Goal: Task Accomplishment & Management: Complete application form

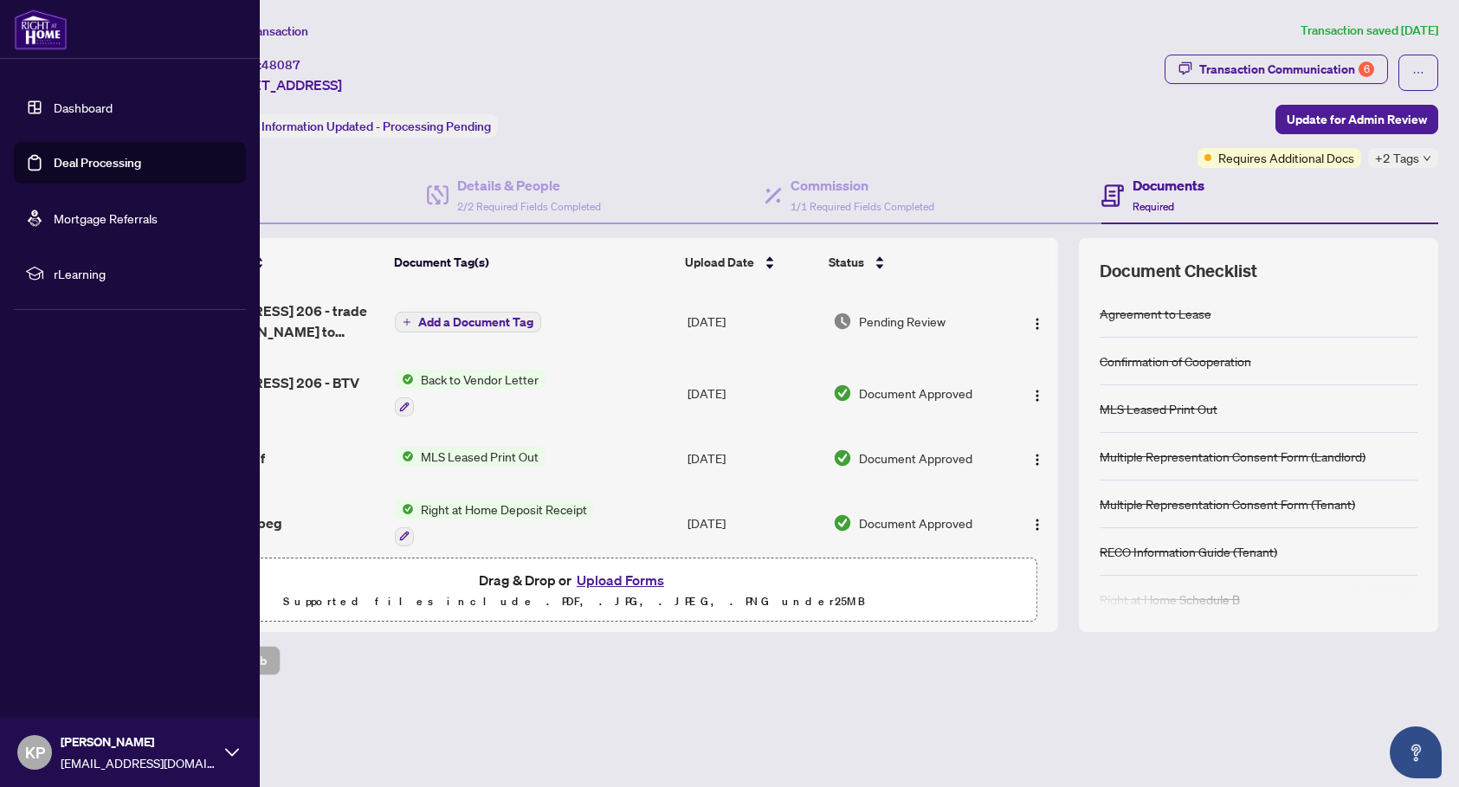
click at [69, 108] on link "Dashboard" at bounding box center [83, 108] width 59 height 16
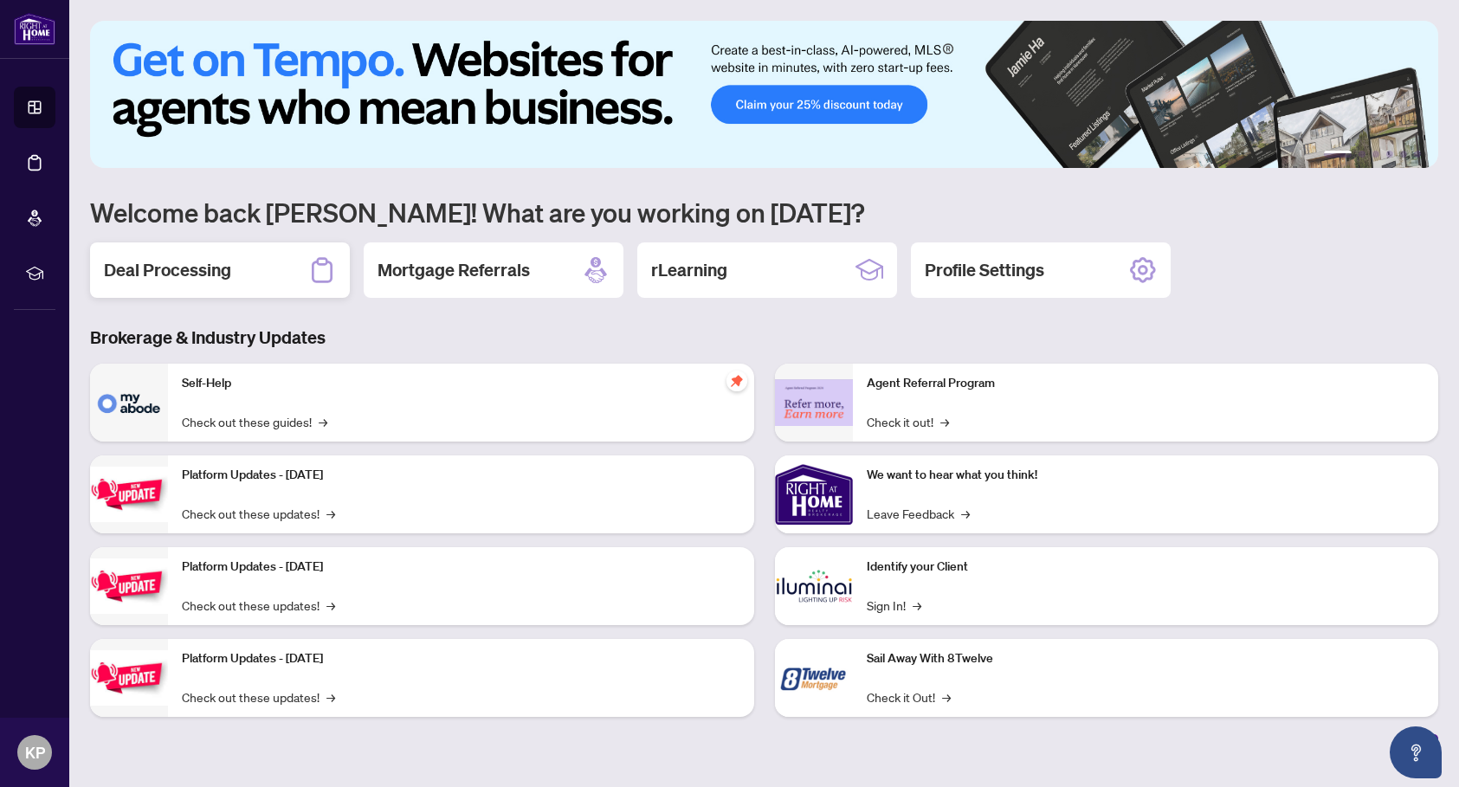
click at [175, 264] on h2 "Deal Processing" at bounding box center [167, 270] width 127 height 24
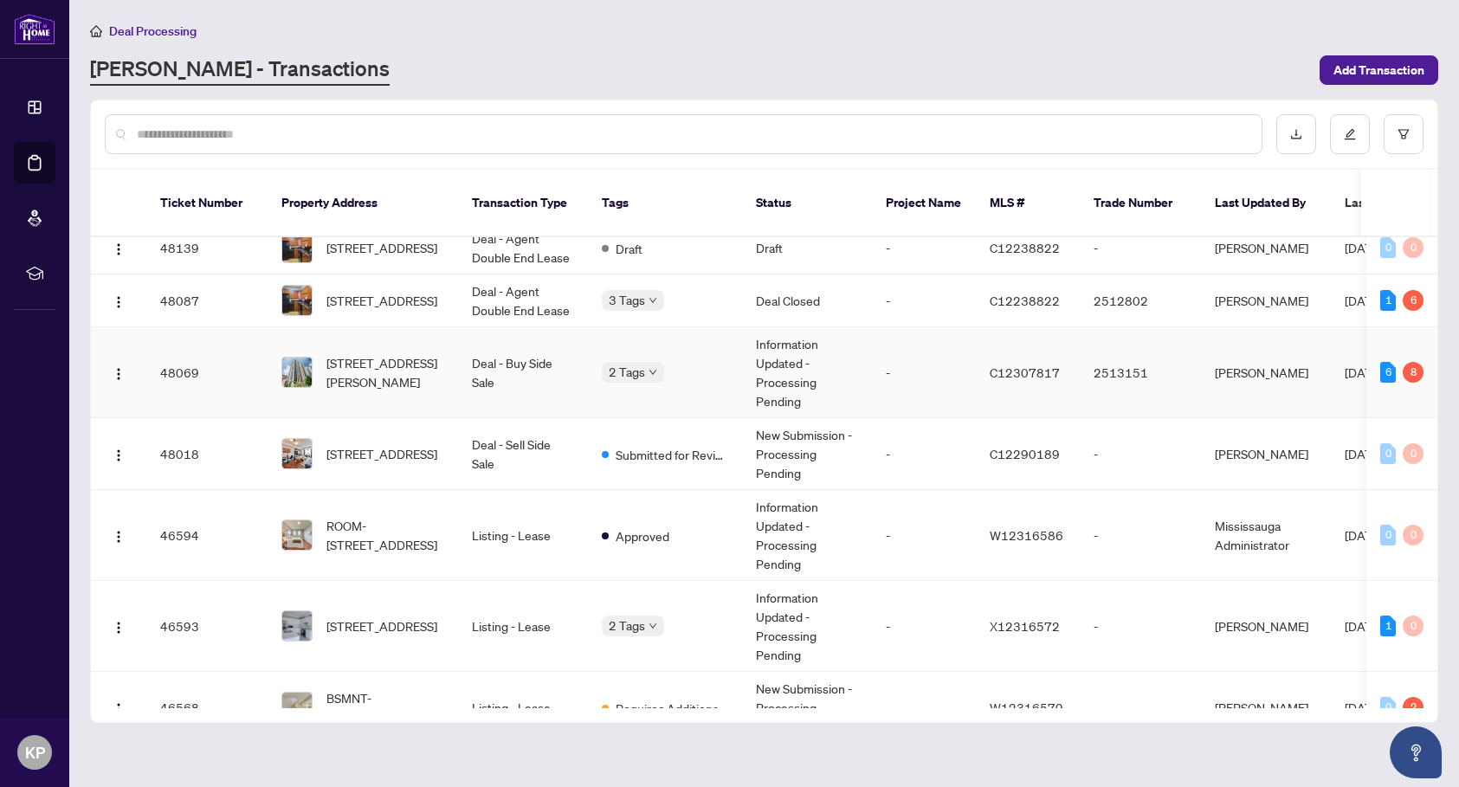
scroll to position [251, 0]
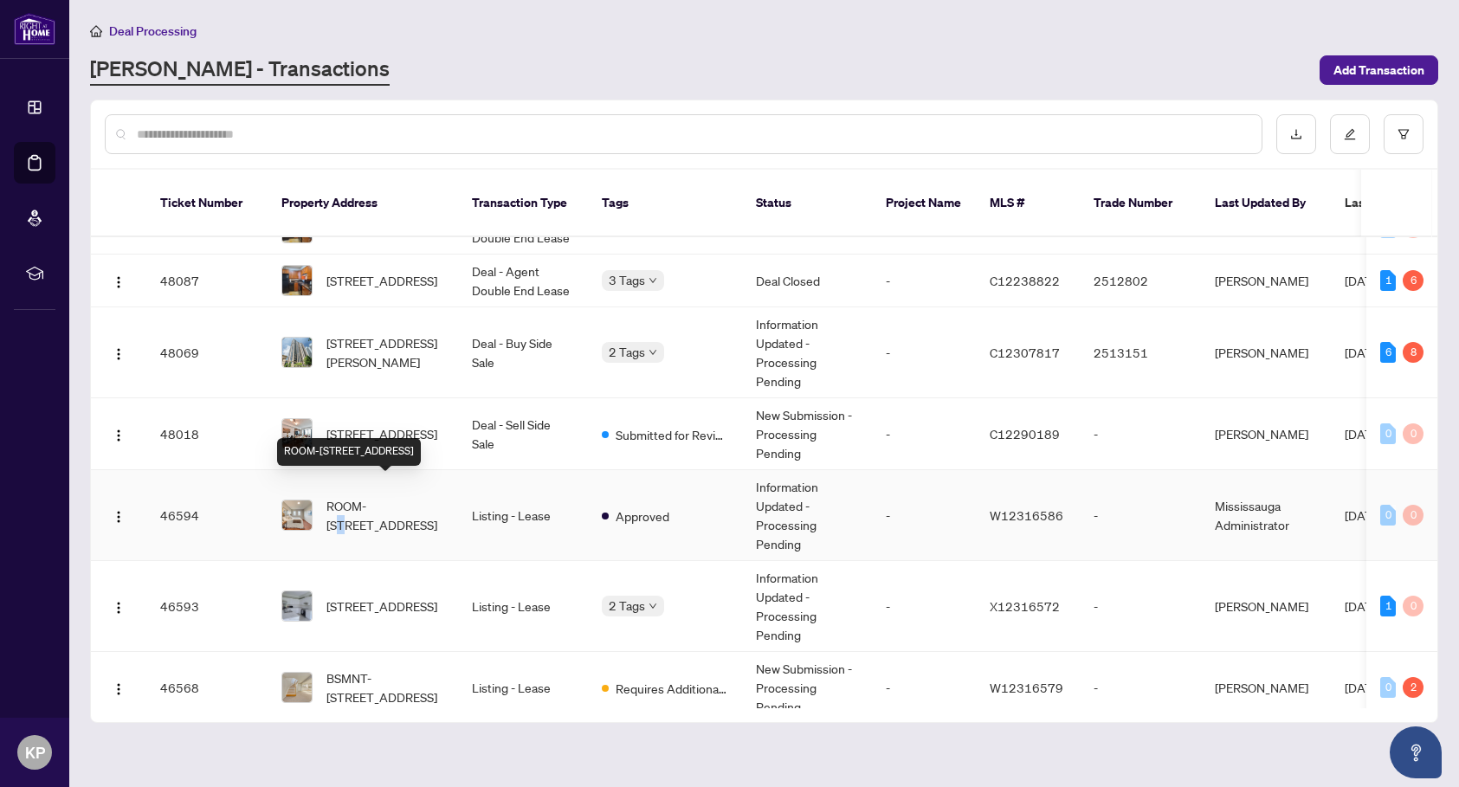
click at [385, 496] on span "ROOM-[STREET_ADDRESS]" at bounding box center [386, 515] width 118 height 38
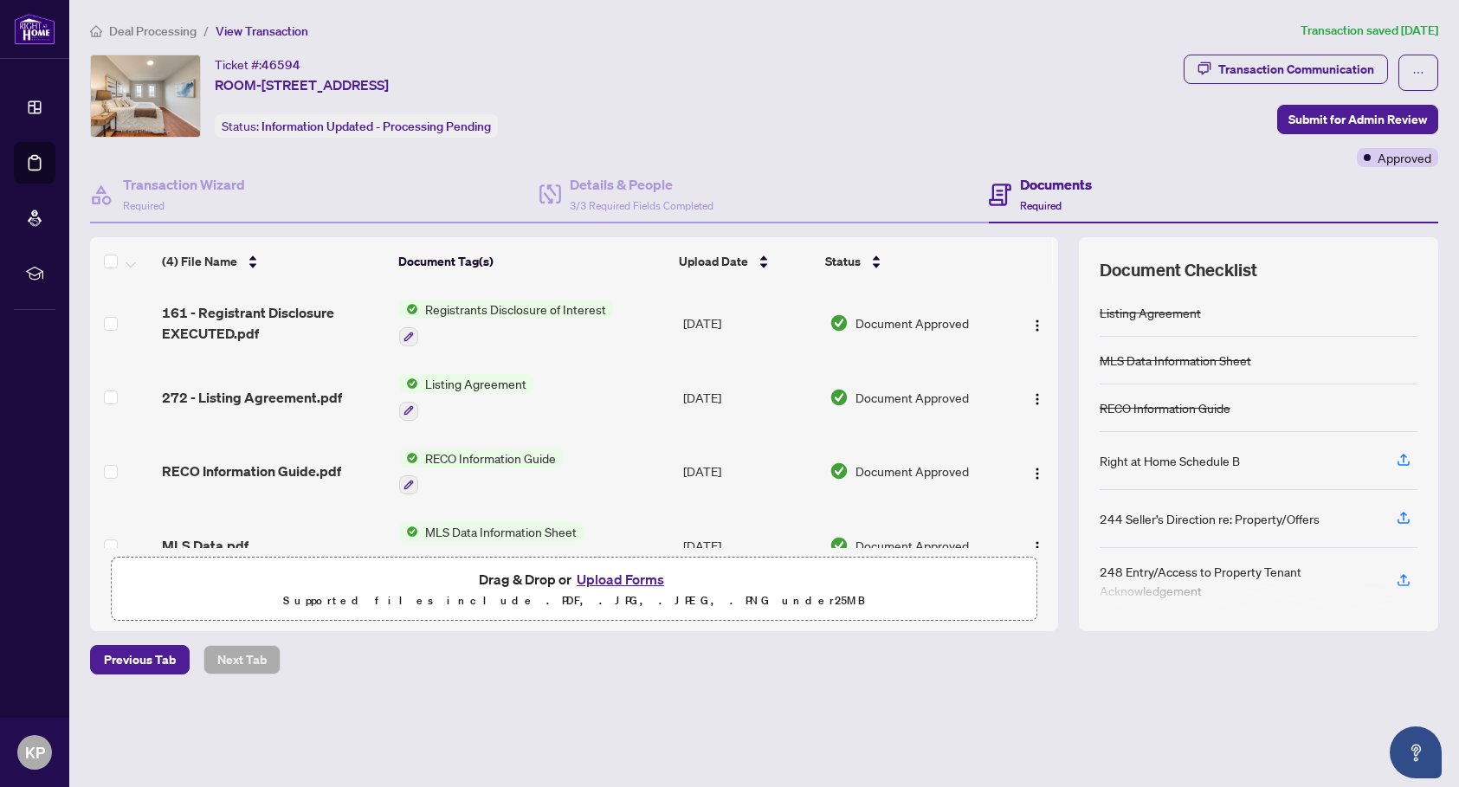
click at [604, 575] on button "Upload Forms" at bounding box center [621, 579] width 98 height 23
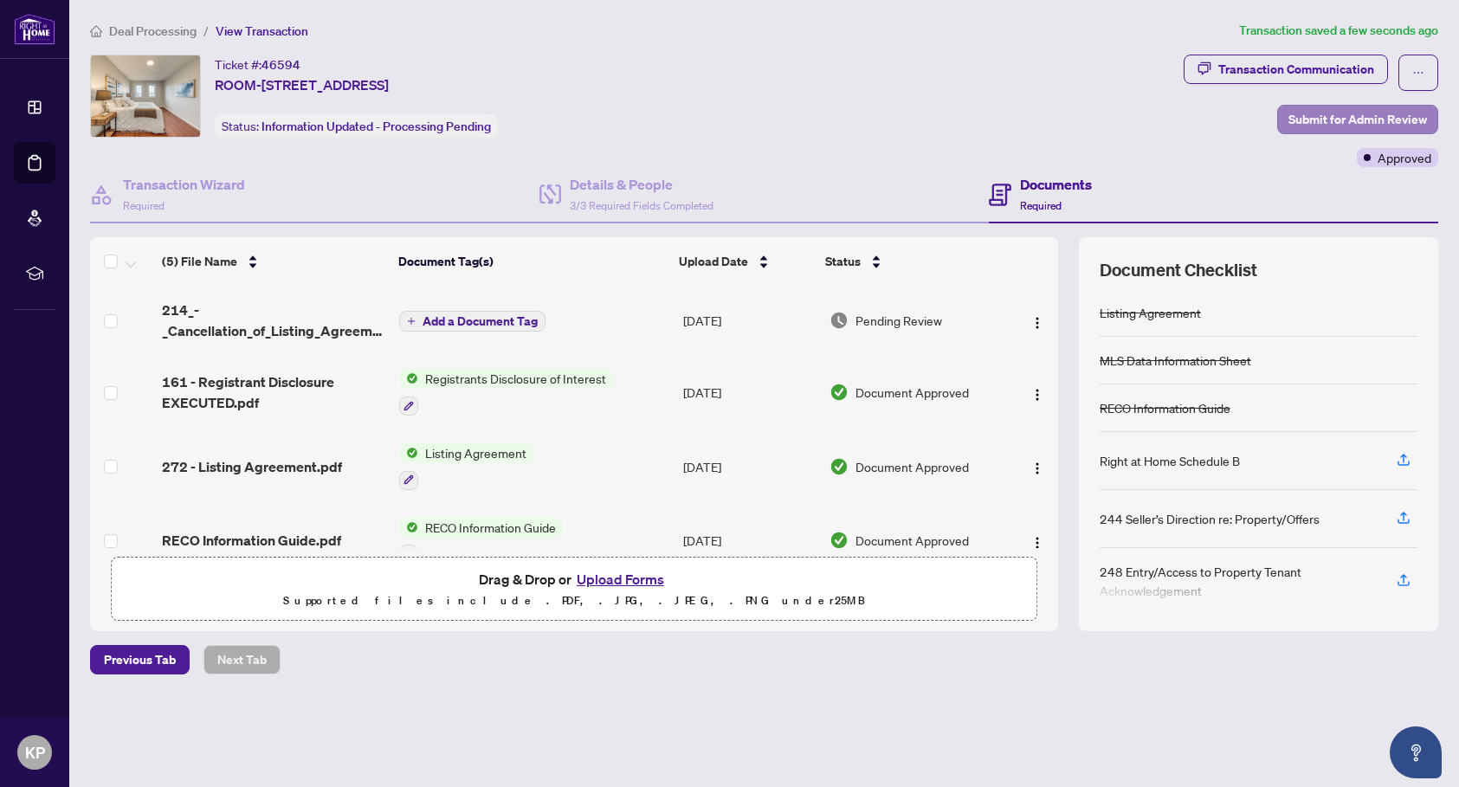
click at [1327, 119] on span "Submit for Admin Review" at bounding box center [1358, 120] width 139 height 28
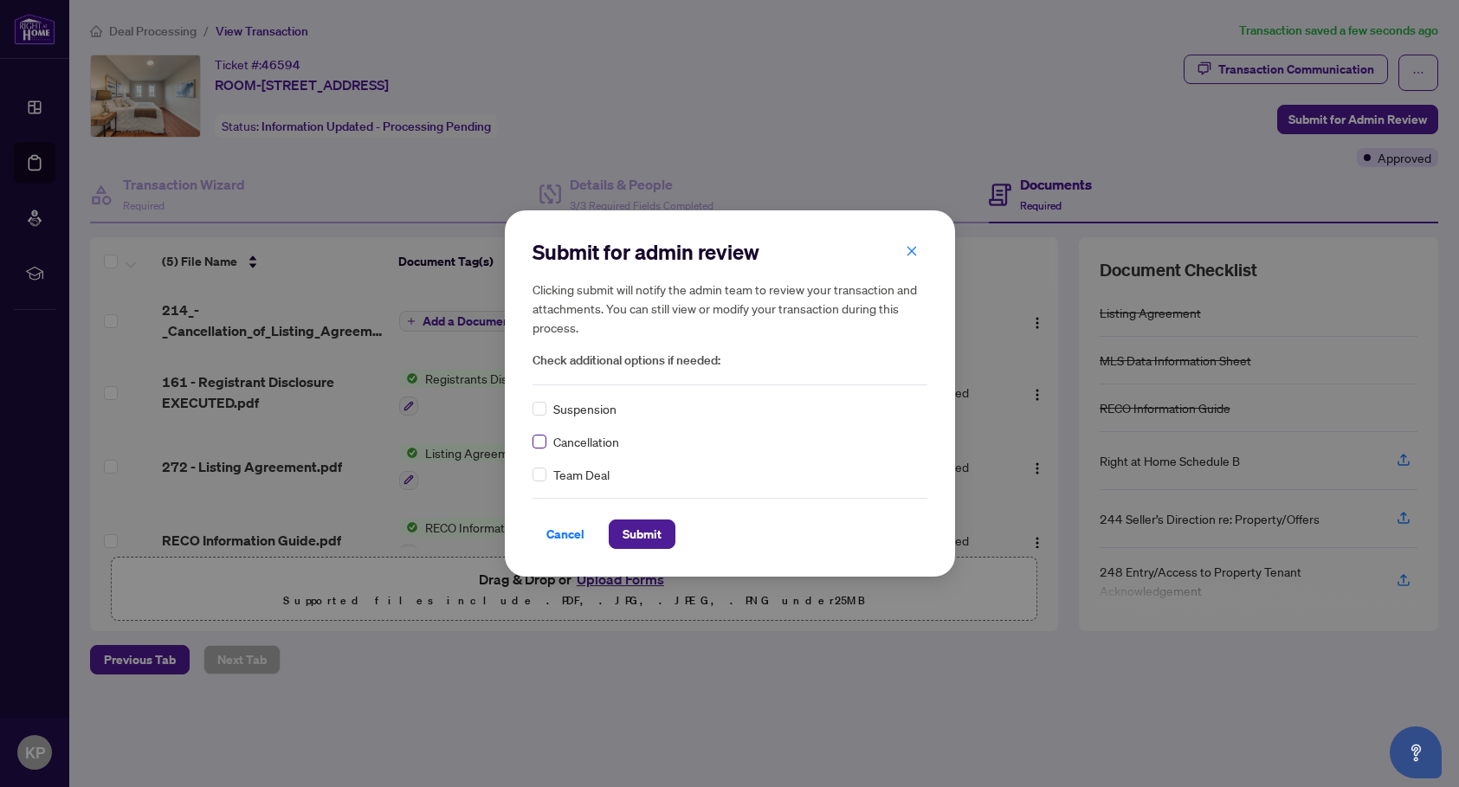
click at [534, 447] on span at bounding box center [540, 442] width 14 height 14
click at [646, 534] on span "Submit" at bounding box center [642, 535] width 39 height 28
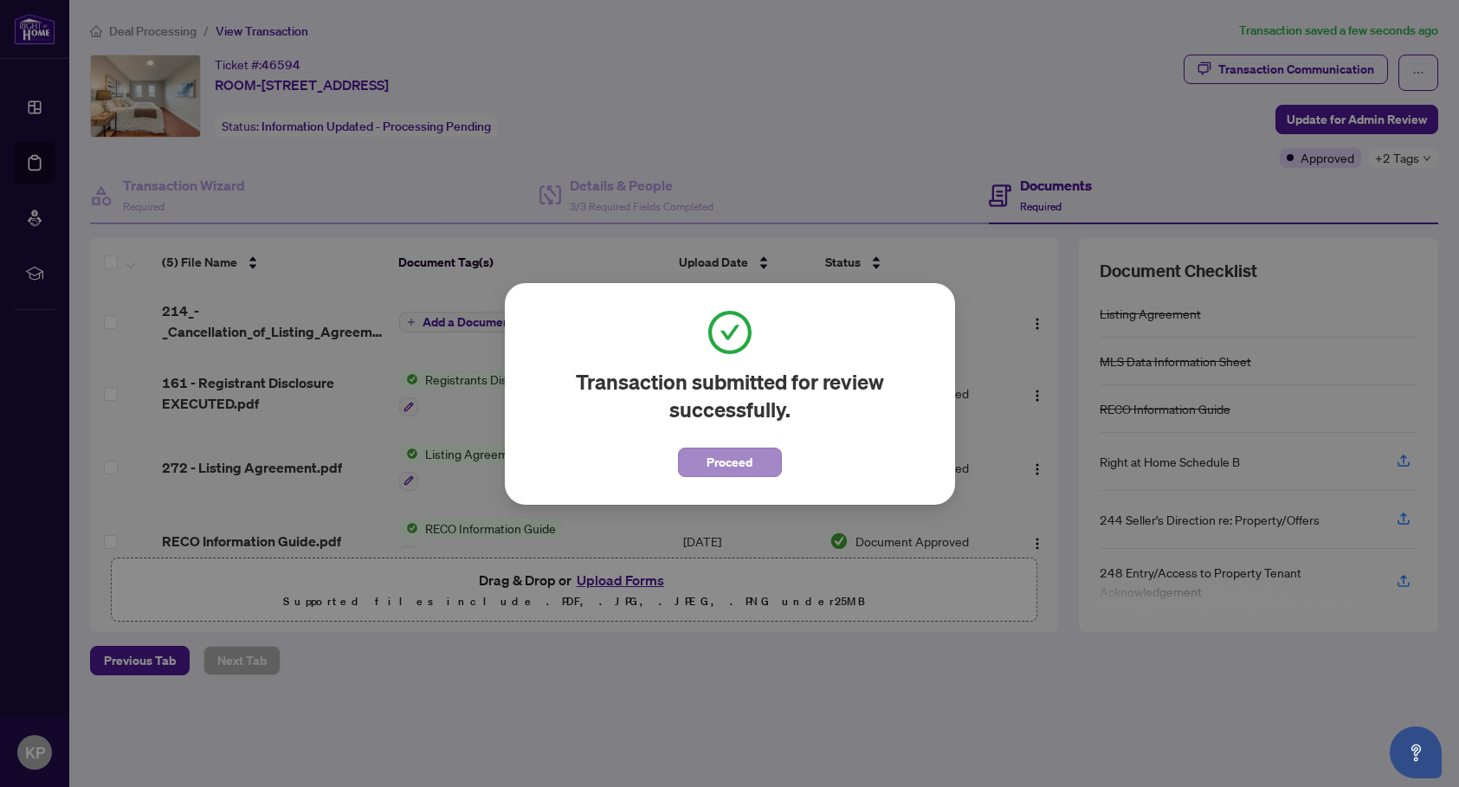
click at [734, 463] on span "Proceed" at bounding box center [730, 463] width 46 height 28
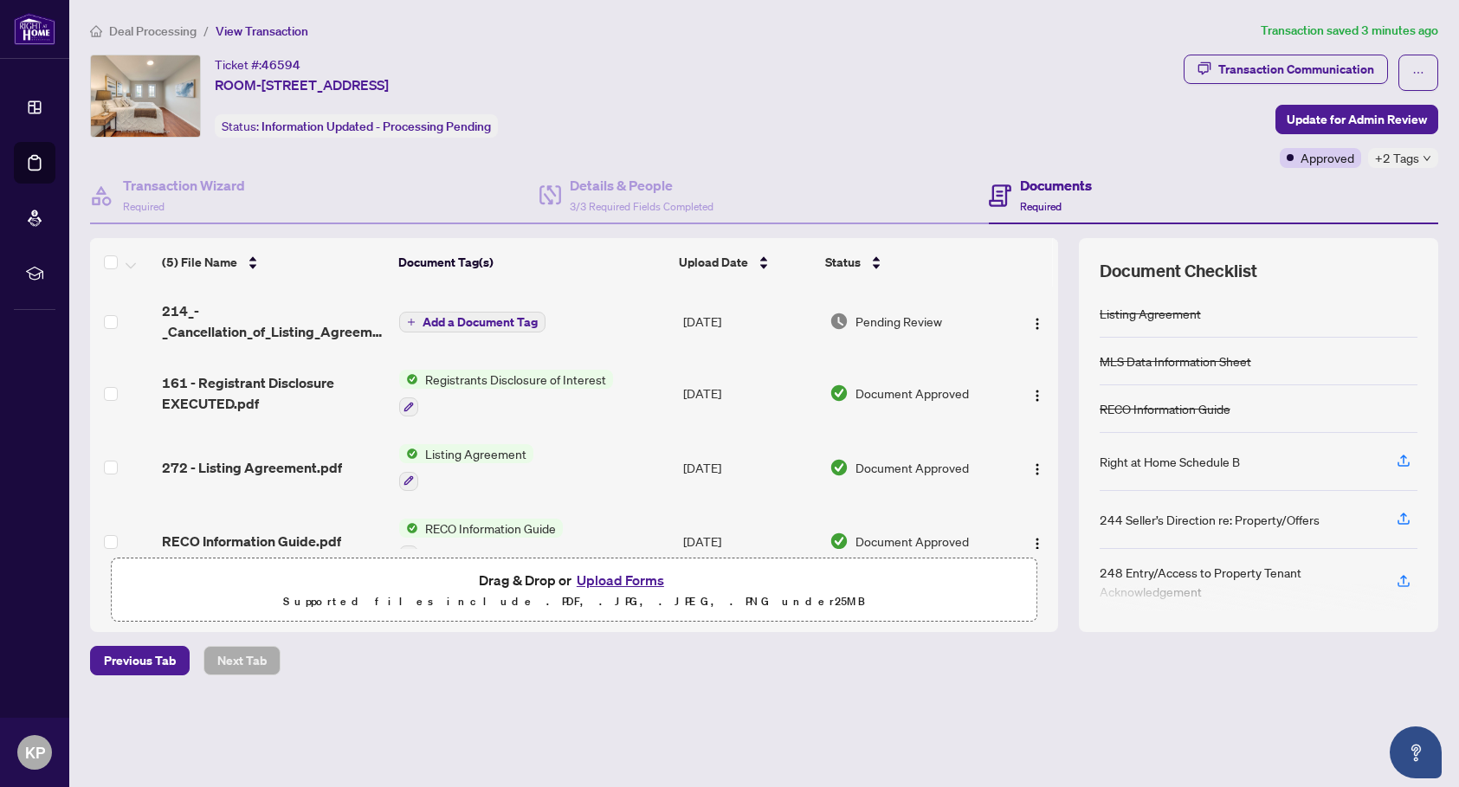
click at [405, 164] on div "Ticket #: 46594 ROOM-[STREET_ADDRESS] Status: Information Updated - Processing …" at bounding box center [634, 111] width 1094 height 113
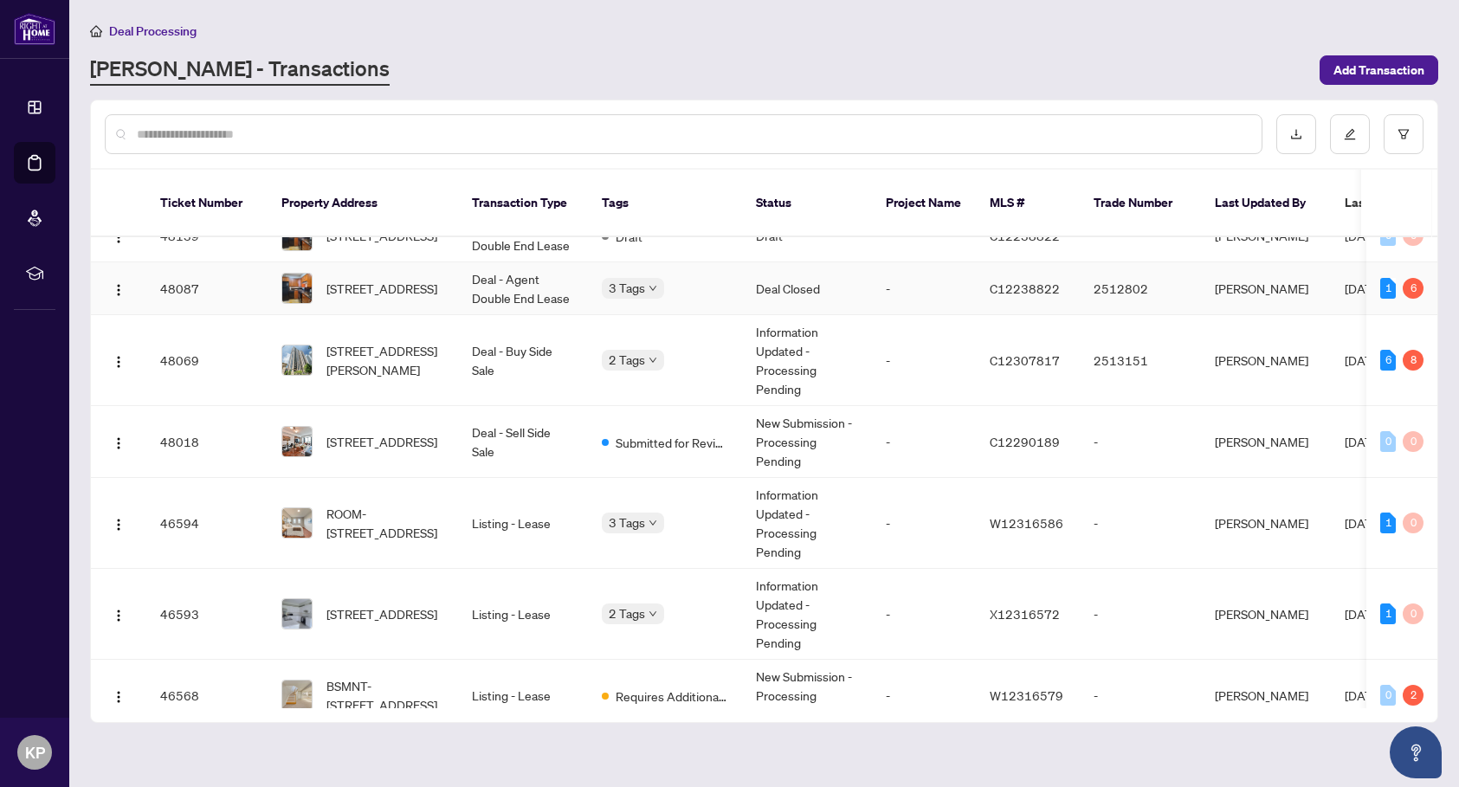
scroll to position [270, 0]
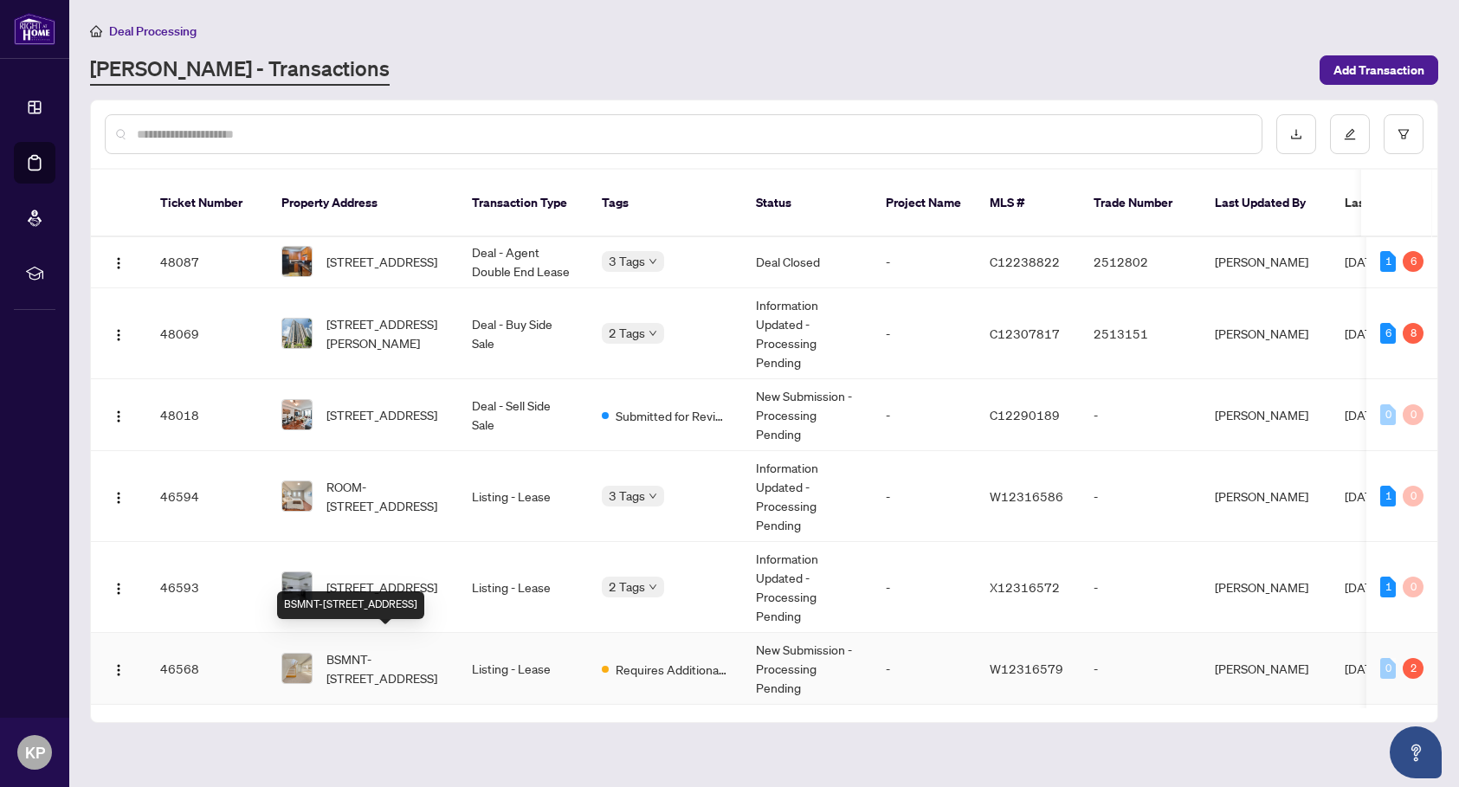
click at [404, 650] on span "BSMNT-[STREET_ADDRESS]" at bounding box center [386, 669] width 118 height 38
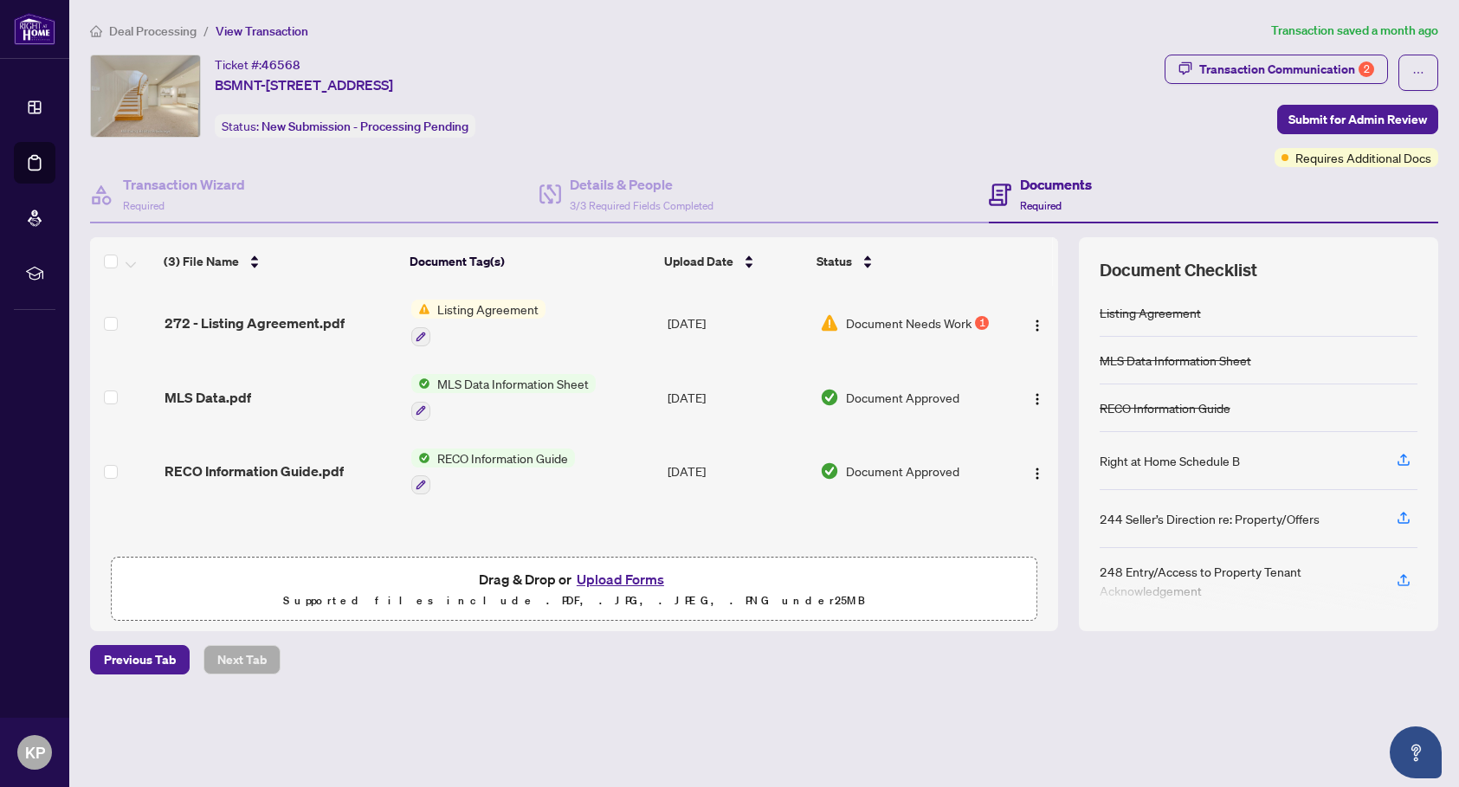
click at [618, 579] on button "Upload Forms" at bounding box center [621, 579] width 98 height 23
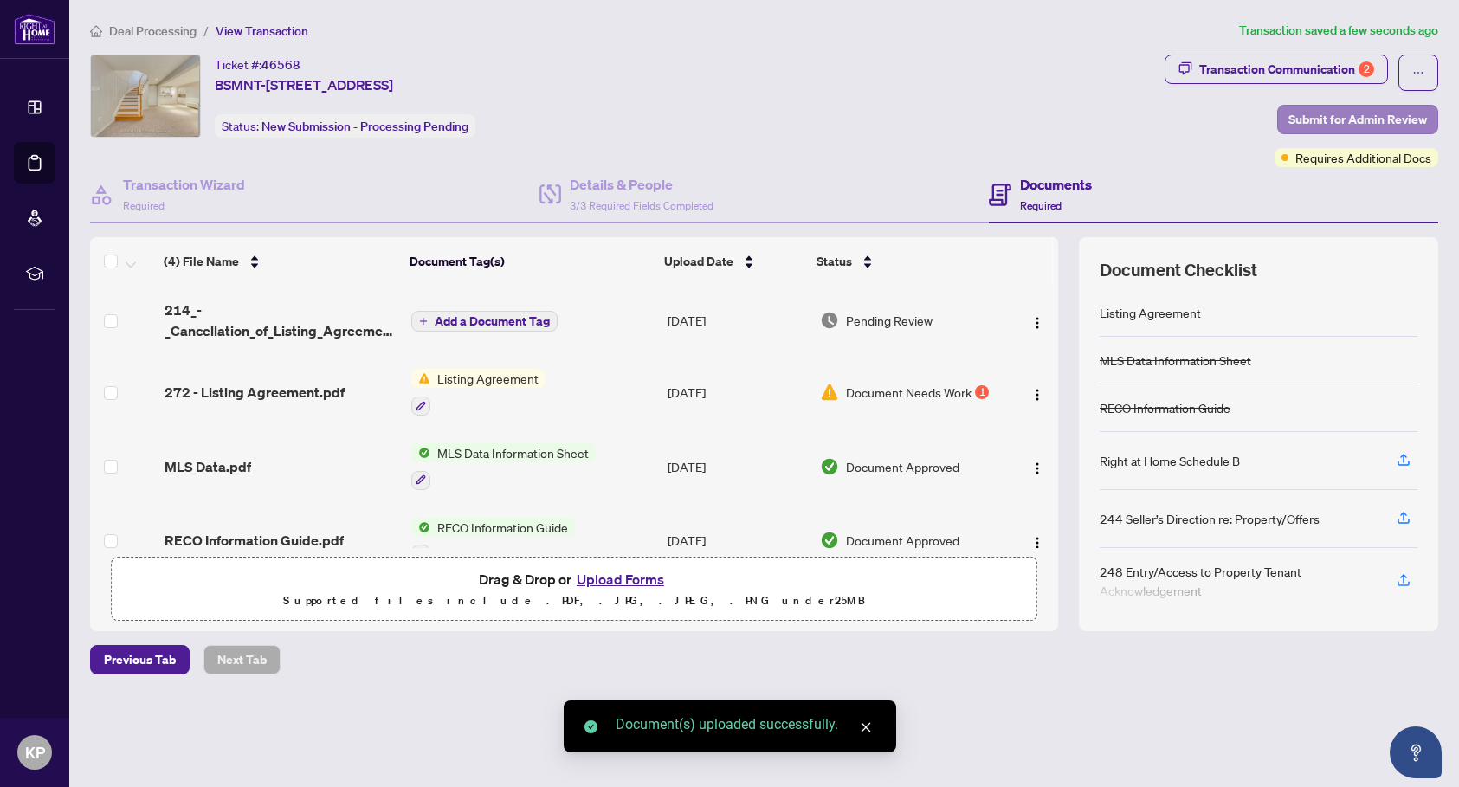
click at [1332, 117] on span "Submit for Admin Review" at bounding box center [1358, 120] width 139 height 28
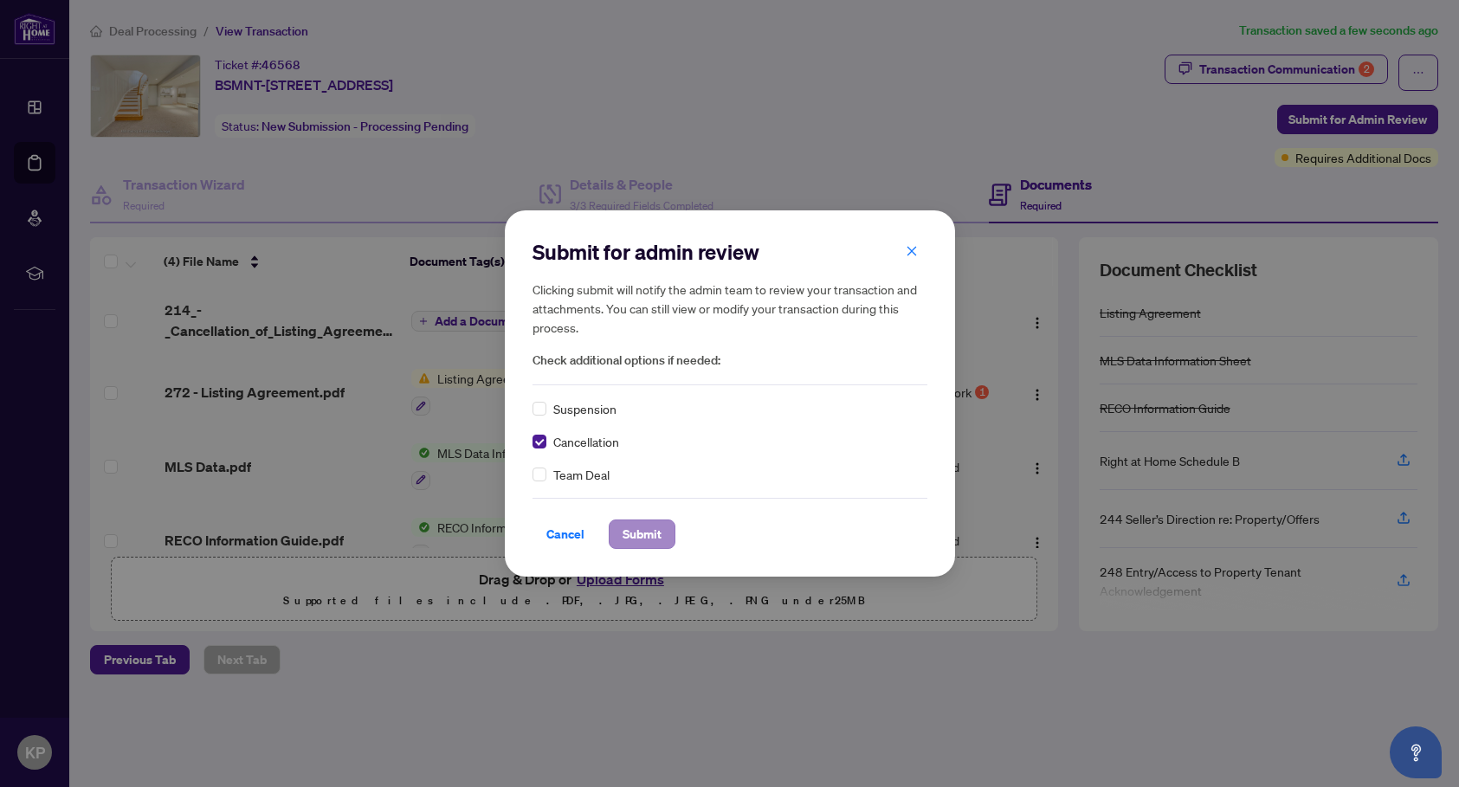
click at [644, 532] on span "Submit" at bounding box center [642, 535] width 39 height 28
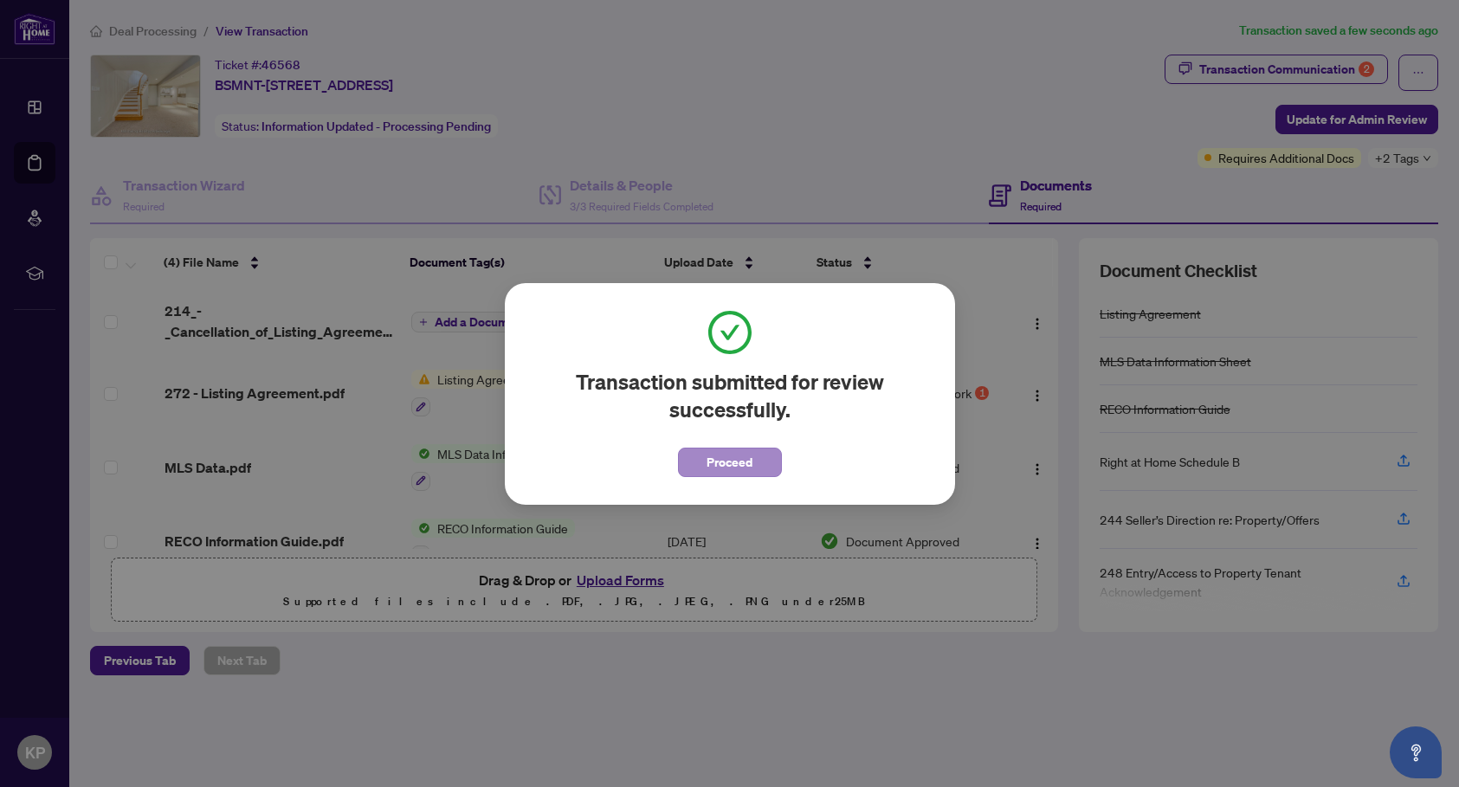
click at [737, 457] on span "Proceed" at bounding box center [730, 463] width 46 height 28
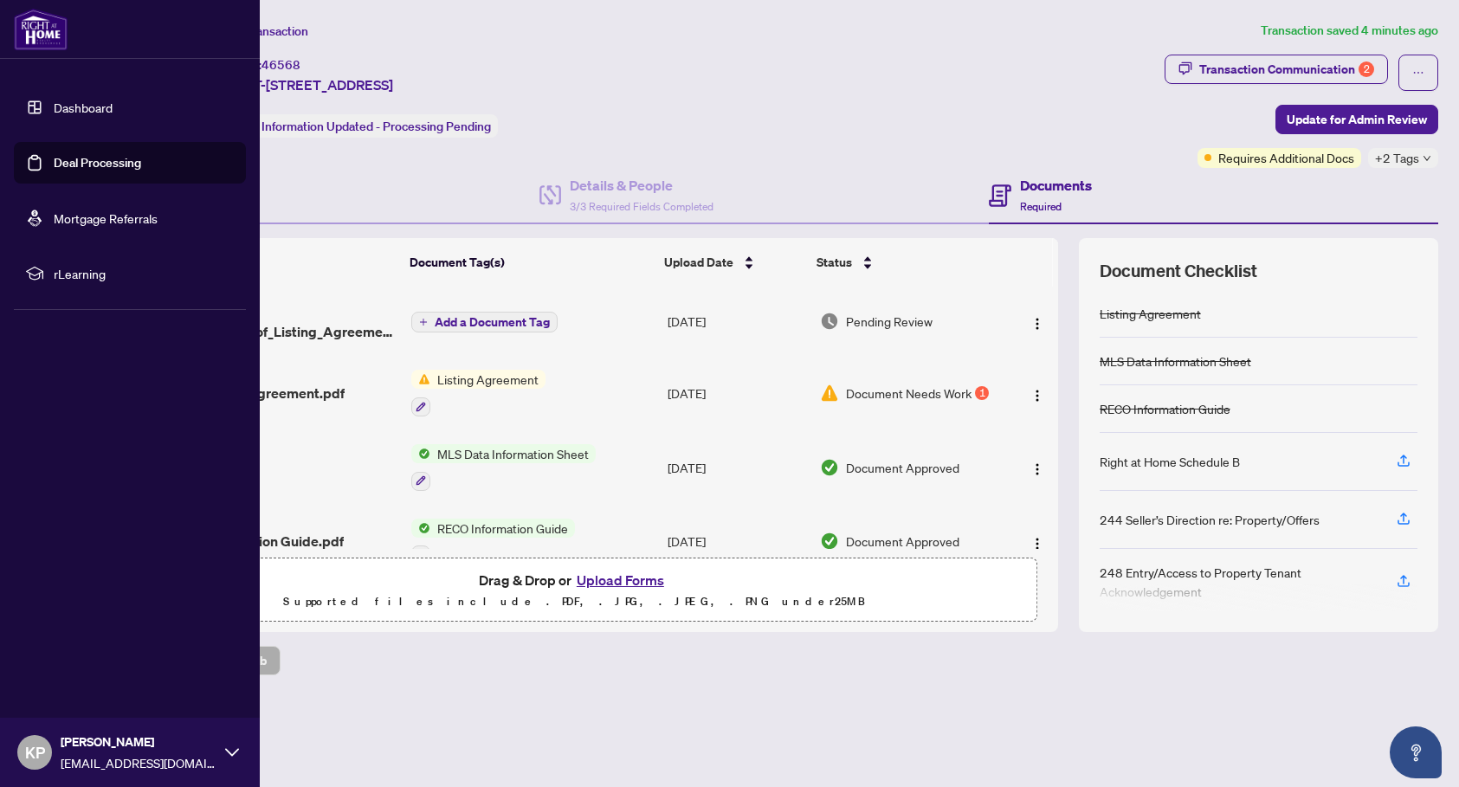
click at [54, 105] on link "Dashboard" at bounding box center [83, 108] width 59 height 16
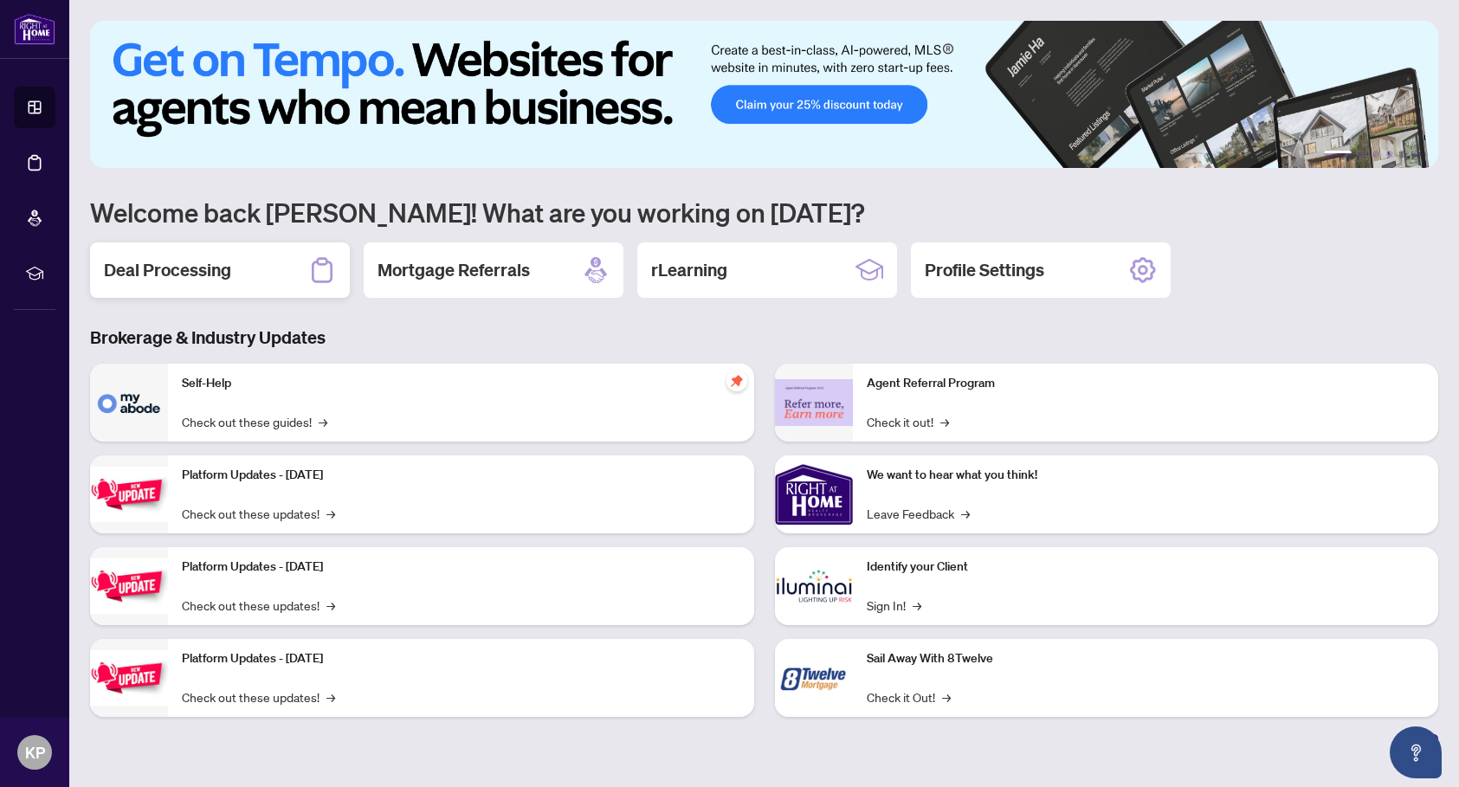
click at [197, 275] on h2 "Deal Processing" at bounding box center [167, 270] width 127 height 24
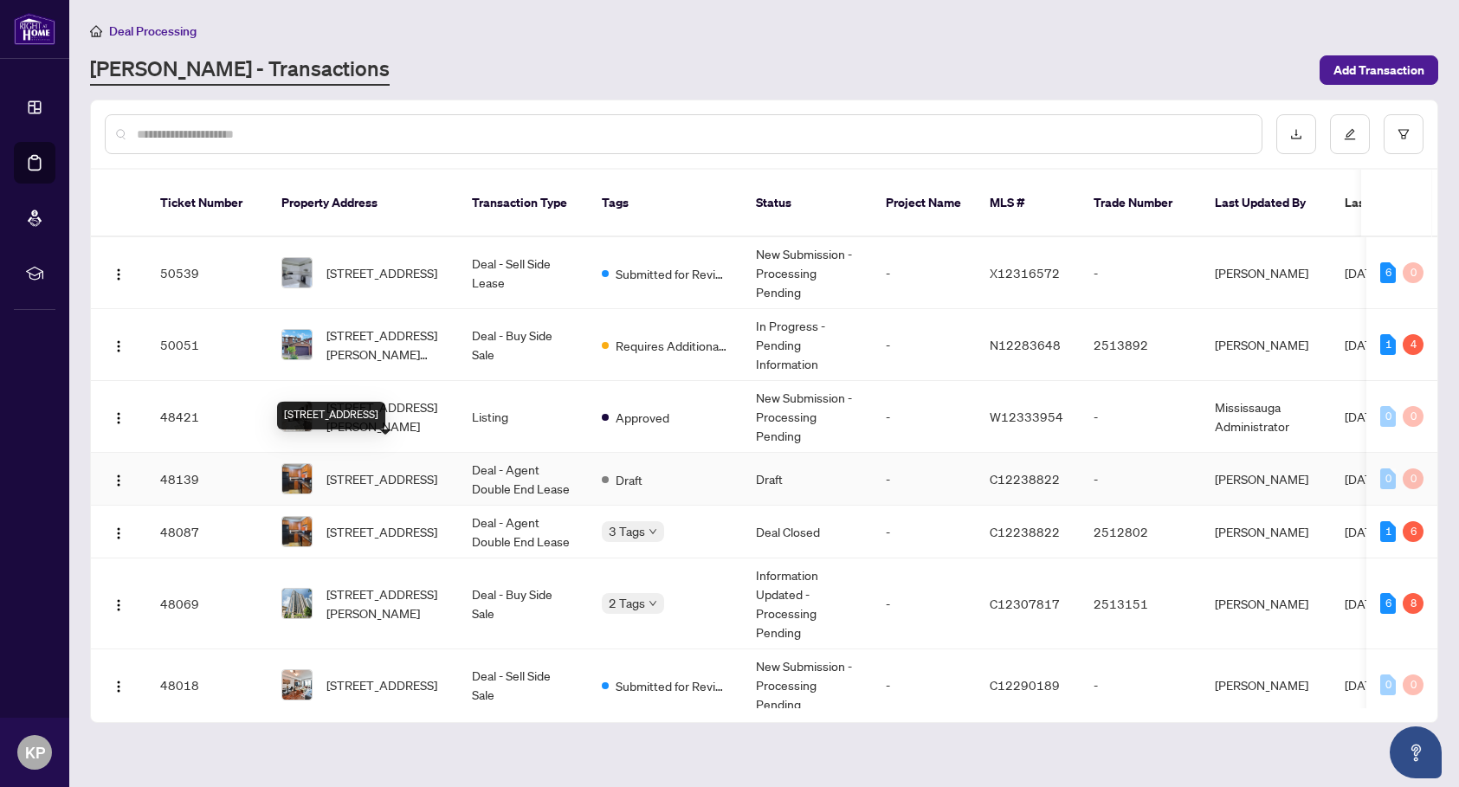
click at [415, 469] on span "[STREET_ADDRESS]" at bounding box center [382, 478] width 111 height 19
click at [379, 522] on span "[STREET_ADDRESS]" at bounding box center [382, 531] width 111 height 19
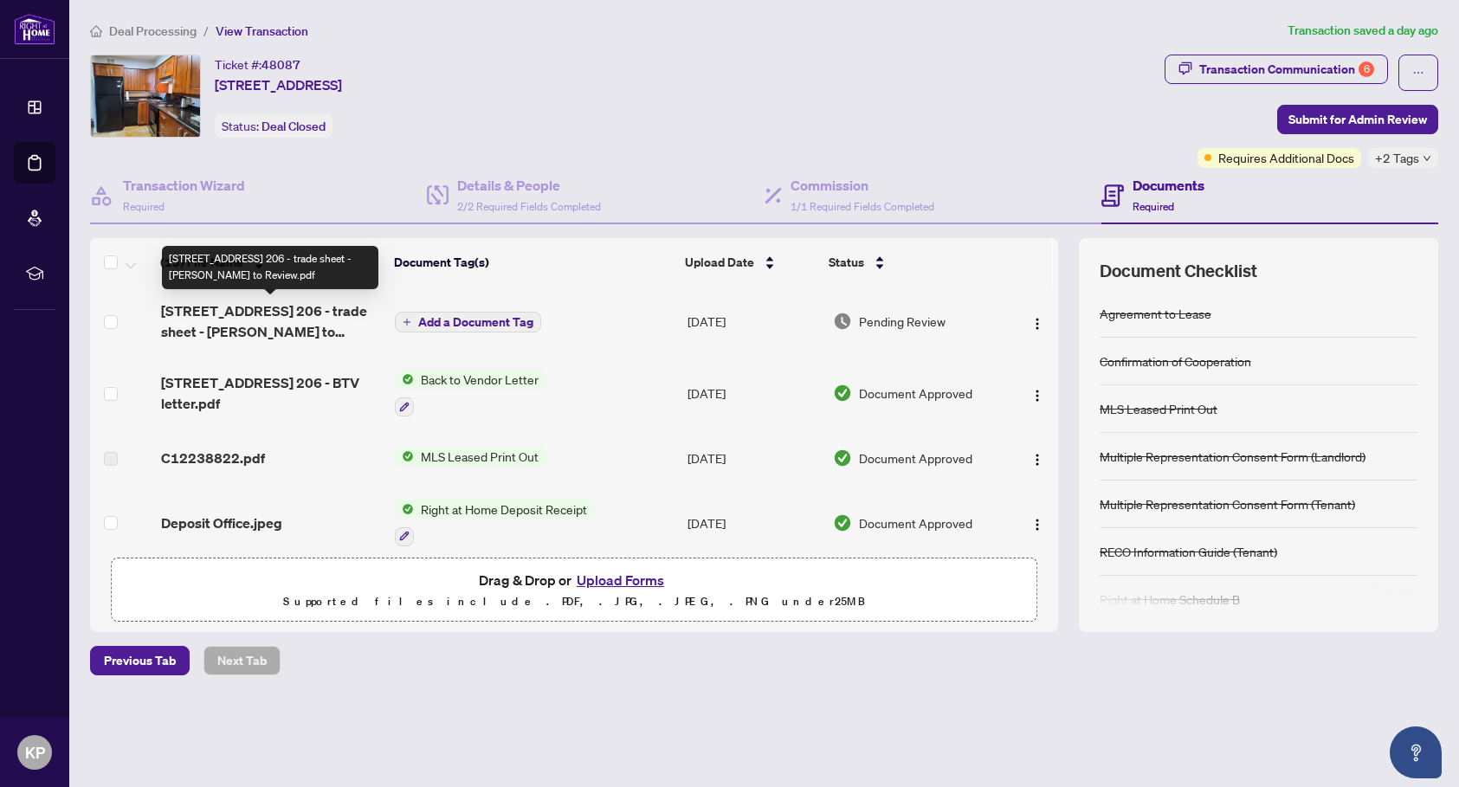
click at [307, 315] on span "[STREET_ADDRESS] 206 - trade sheet - [PERSON_NAME] to Review.pdf" at bounding box center [271, 322] width 221 height 42
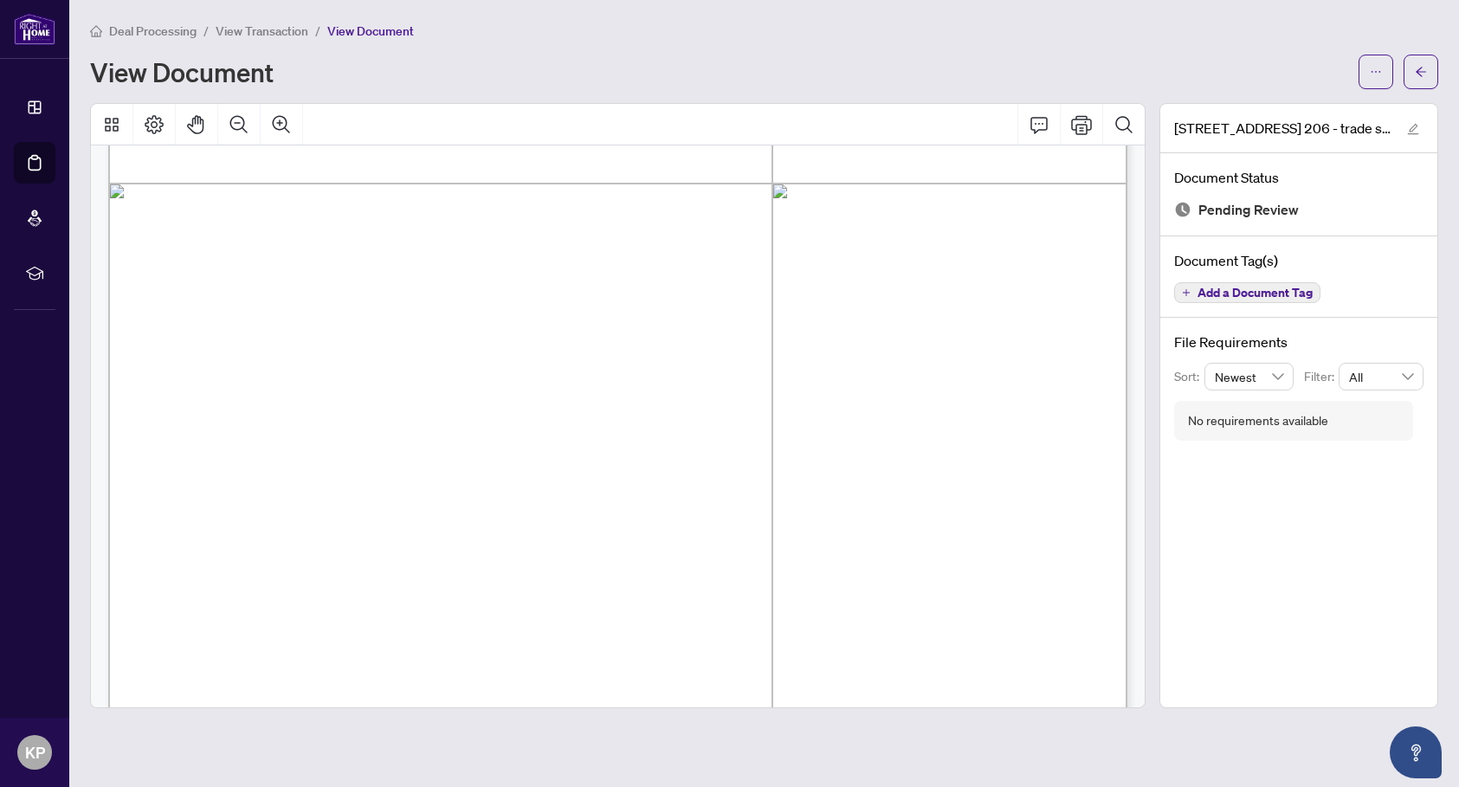
scroll to position [473, 0]
click at [1371, 68] on icon "ellipsis" at bounding box center [1376, 72] width 12 height 12
click at [1282, 105] on span "Download" at bounding box center [1314, 109] width 132 height 19
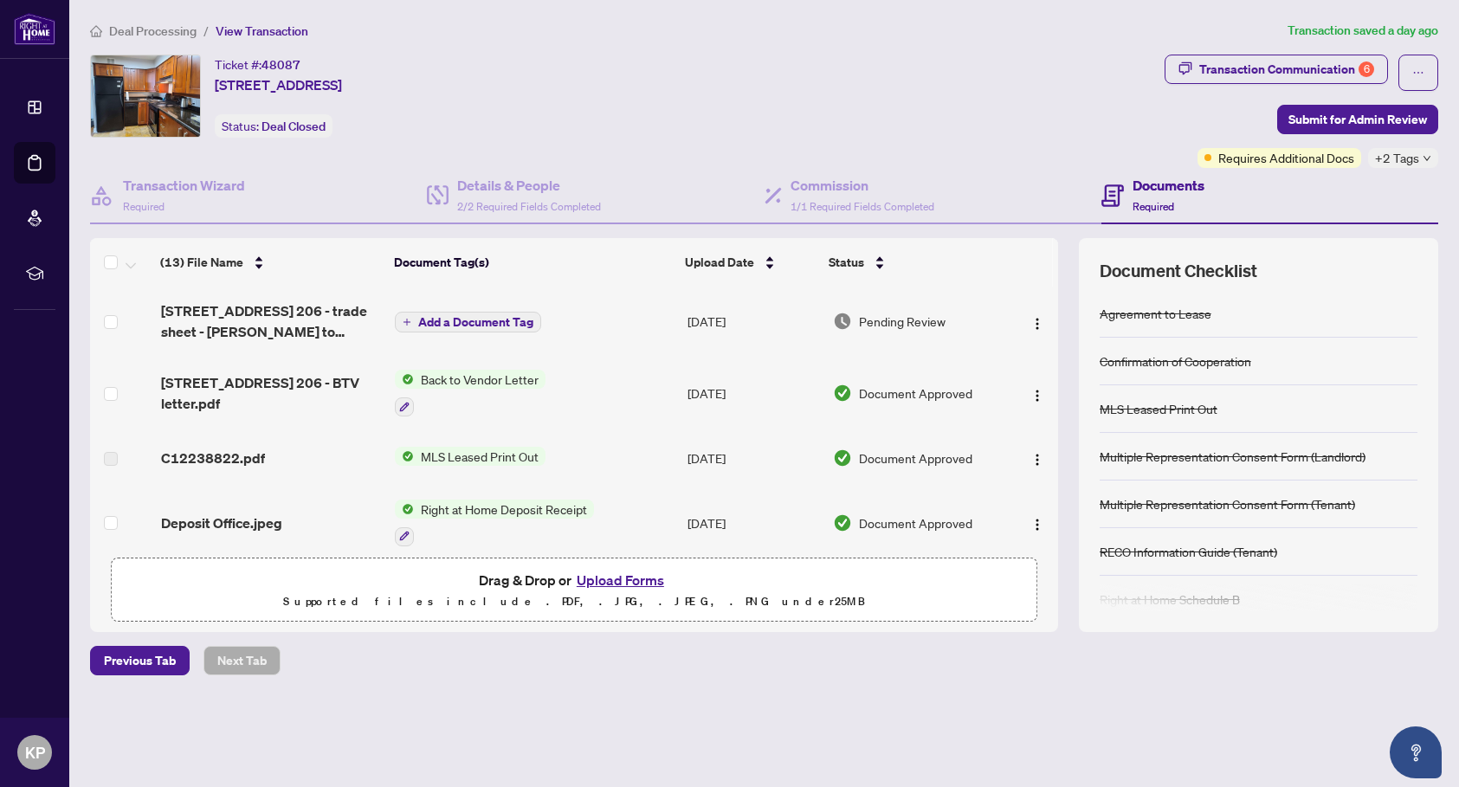
click at [626, 584] on button "Upload Forms" at bounding box center [621, 580] width 98 height 23
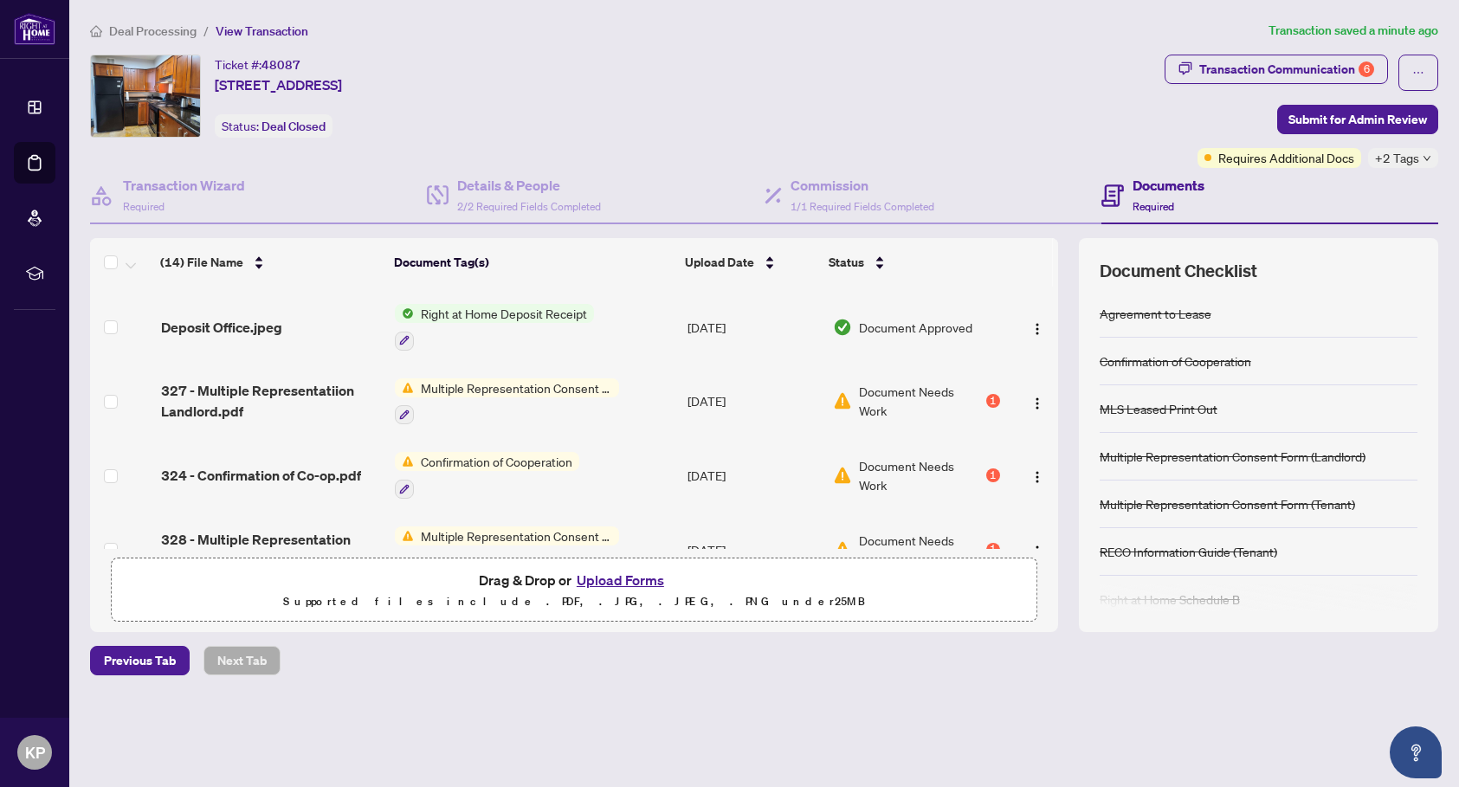
scroll to position [275, 0]
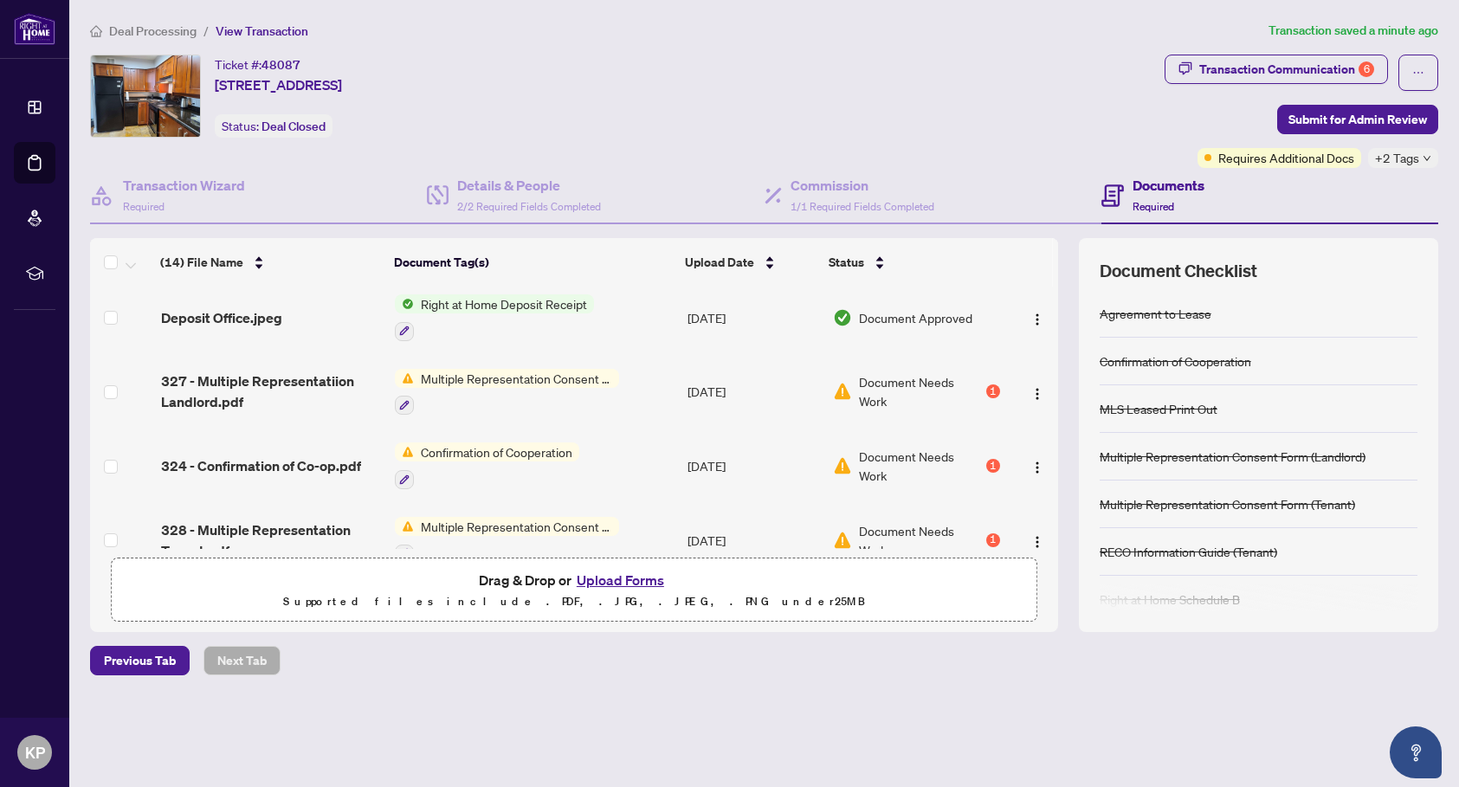
click at [886, 383] on span "Document Needs Work" at bounding box center [921, 391] width 124 height 38
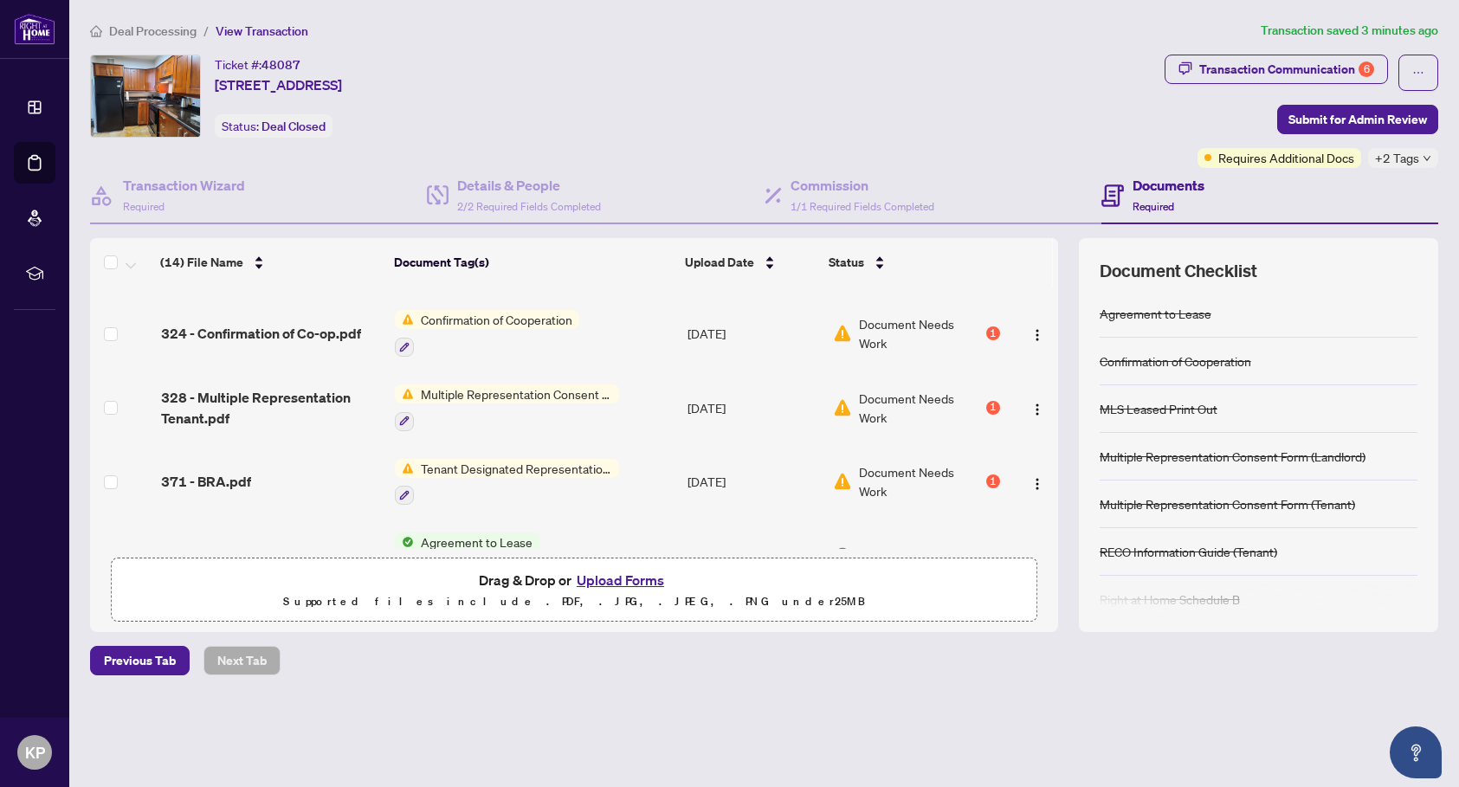
scroll to position [408, 0]
click at [882, 328] on span "Document Needs Work" at bounding box center [921, 333] width 124 height 38
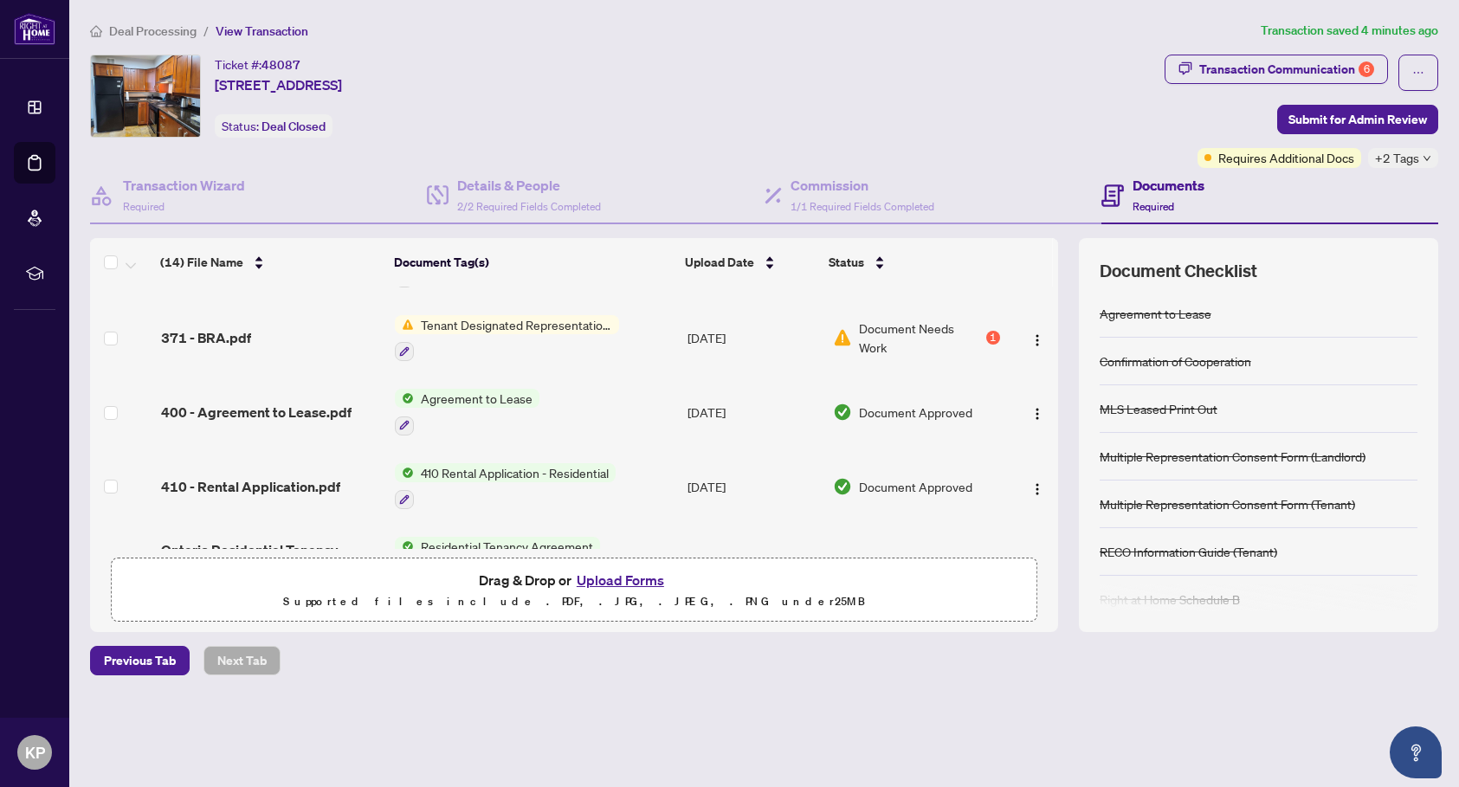
scroll to position [542, 0]
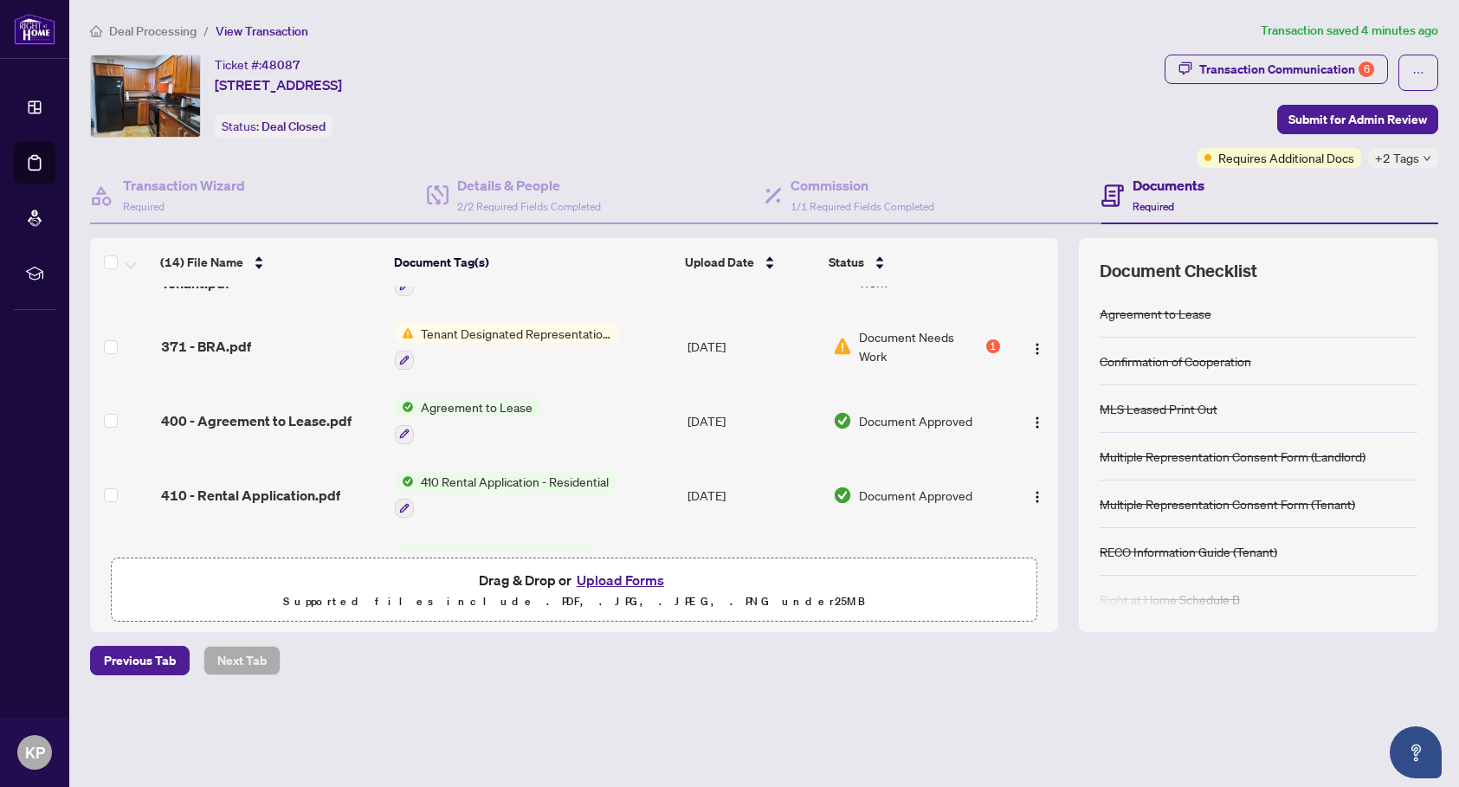
click at [879, 341] on span "Document Needs Work" at bounding box center [921, 346] width 124 height 38
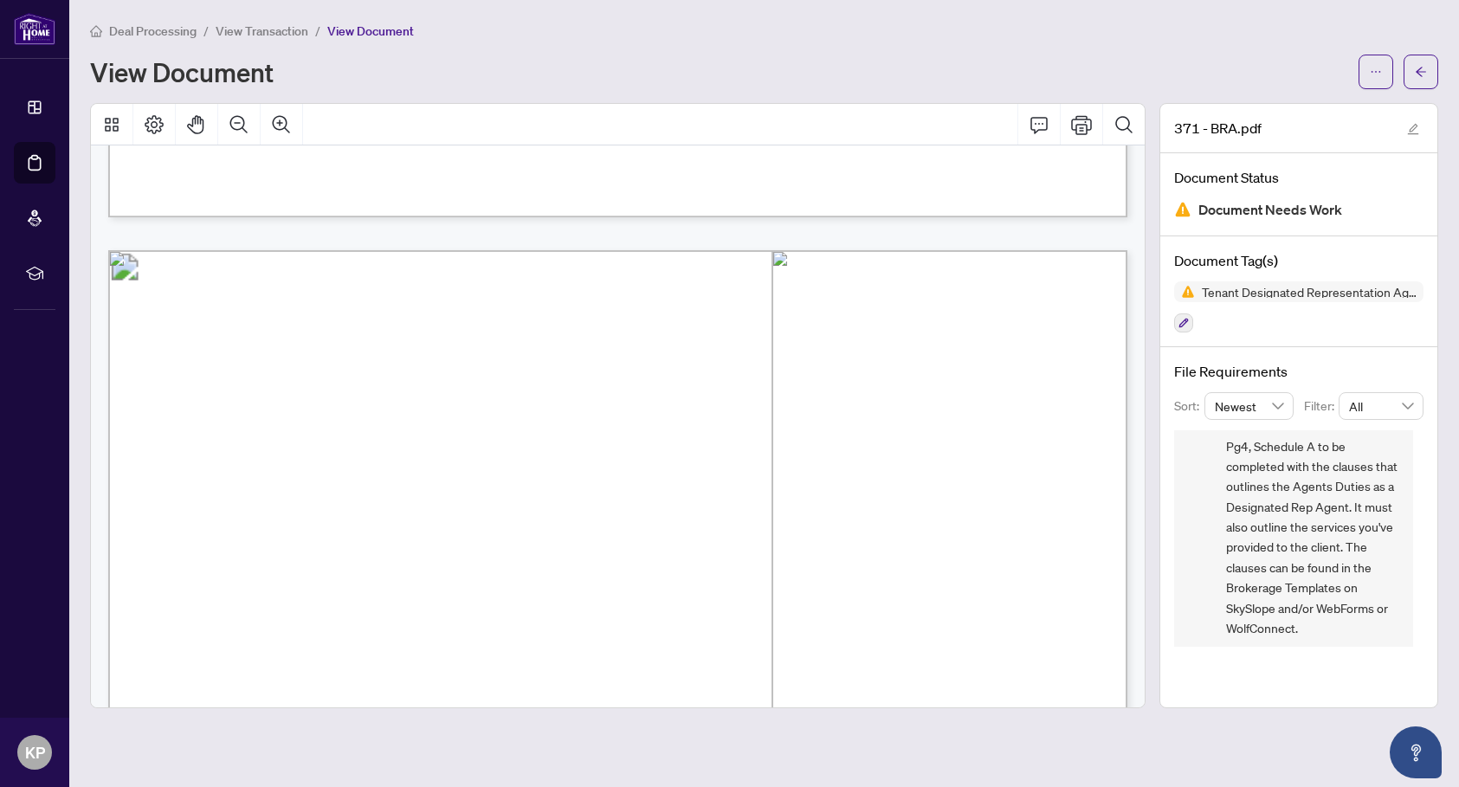
scroll to position [2605, 0]
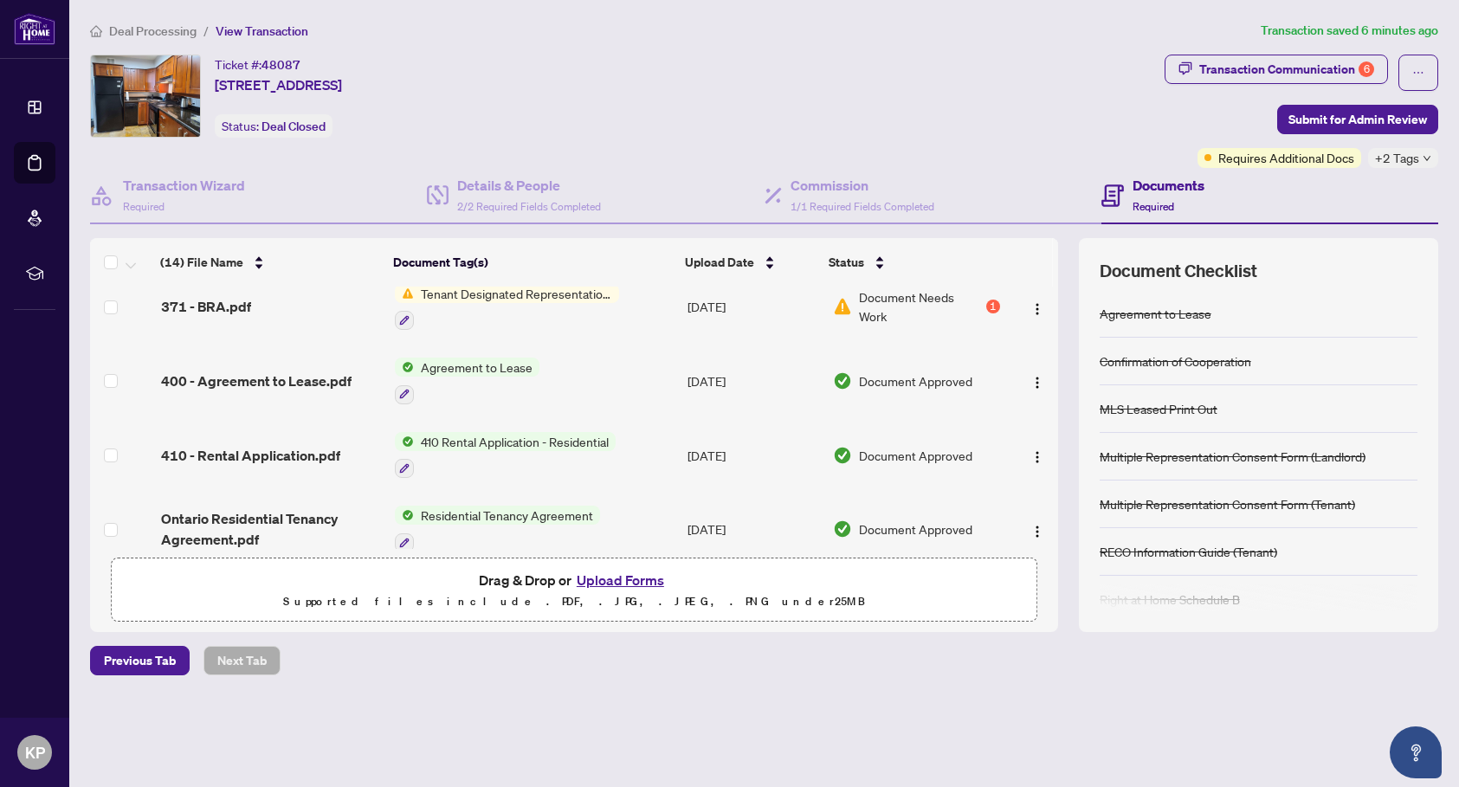
scroll to position [614, 0]
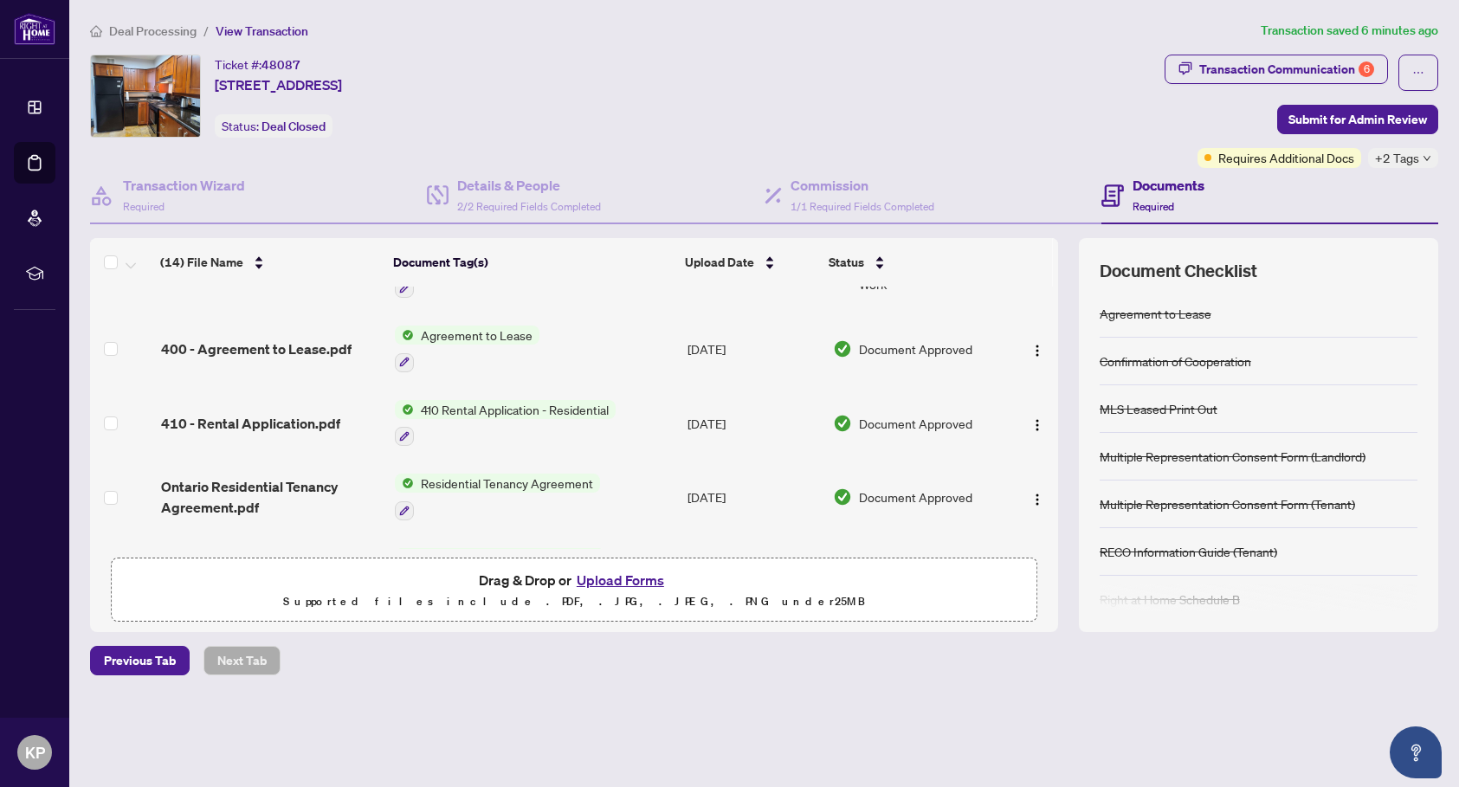
click at [608, 574] on button "Upload Forms" at bounding box center [621, 580] width 98 height 23
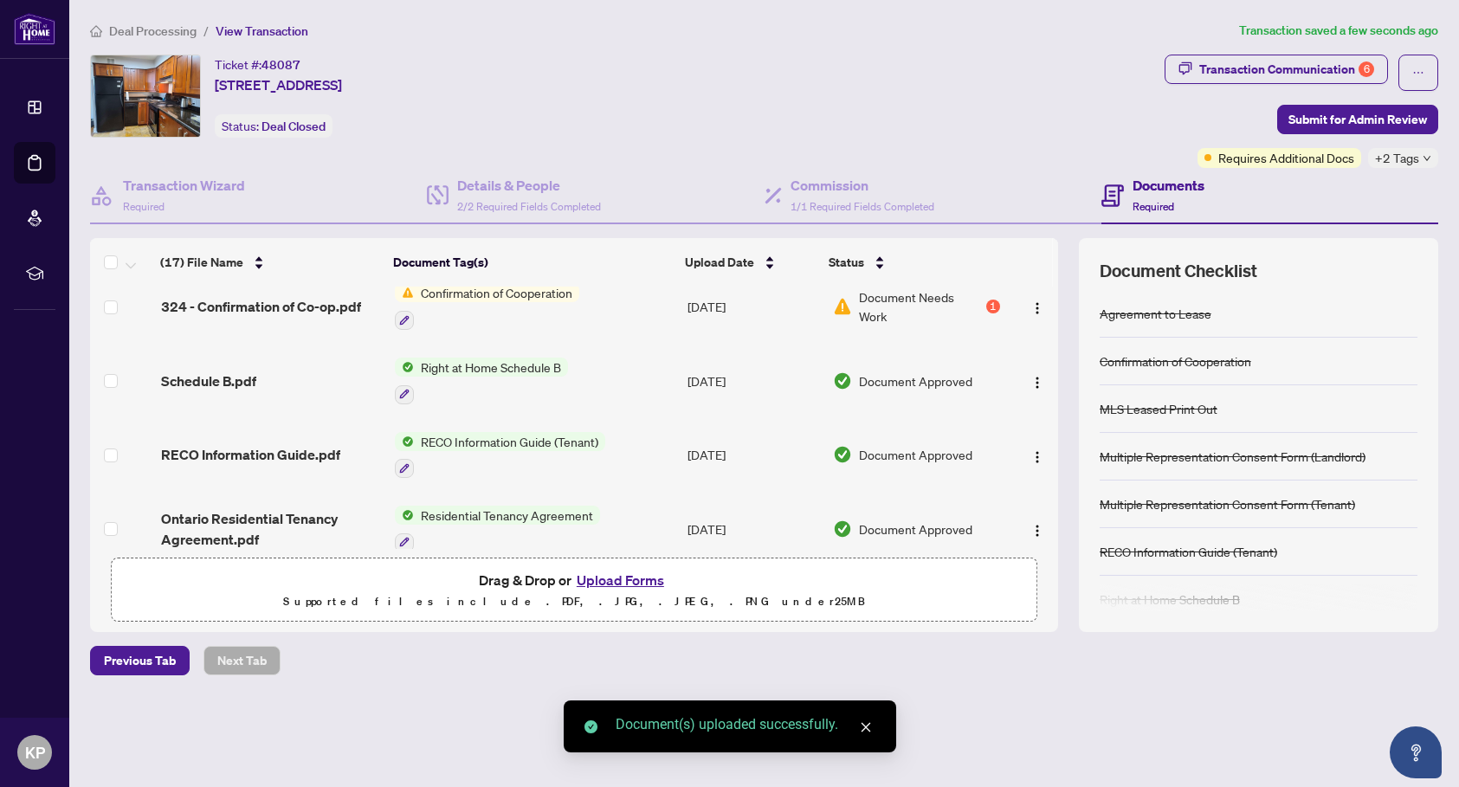
click at [628, 581] on button "Upload Forms" at bounding box center [621, 580] width 98 height 23
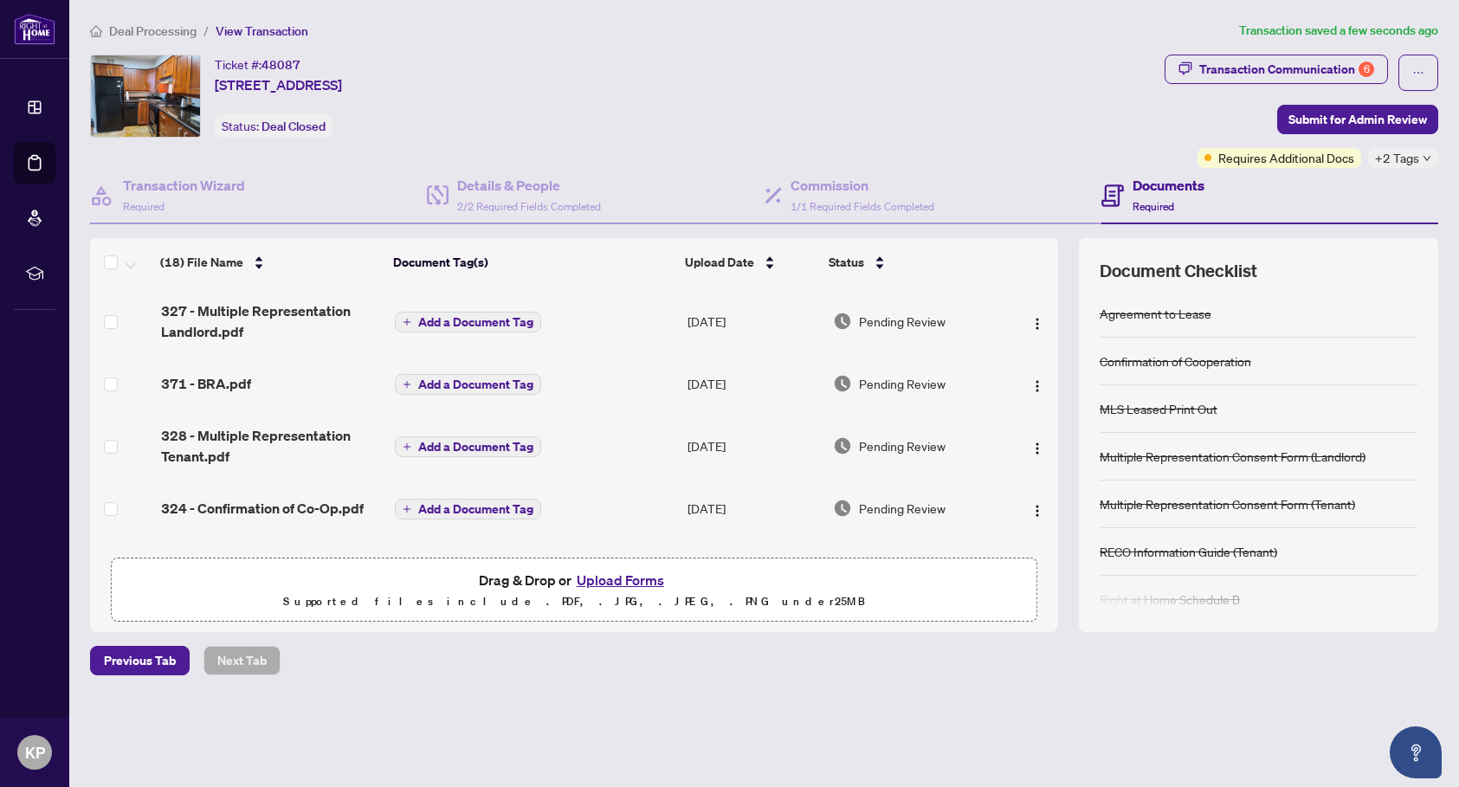
scroll to position [0, 0]
click at [1335, 126] on span "Submit for Admin Review" at bounding box center [1358, 120] width 139 height 28
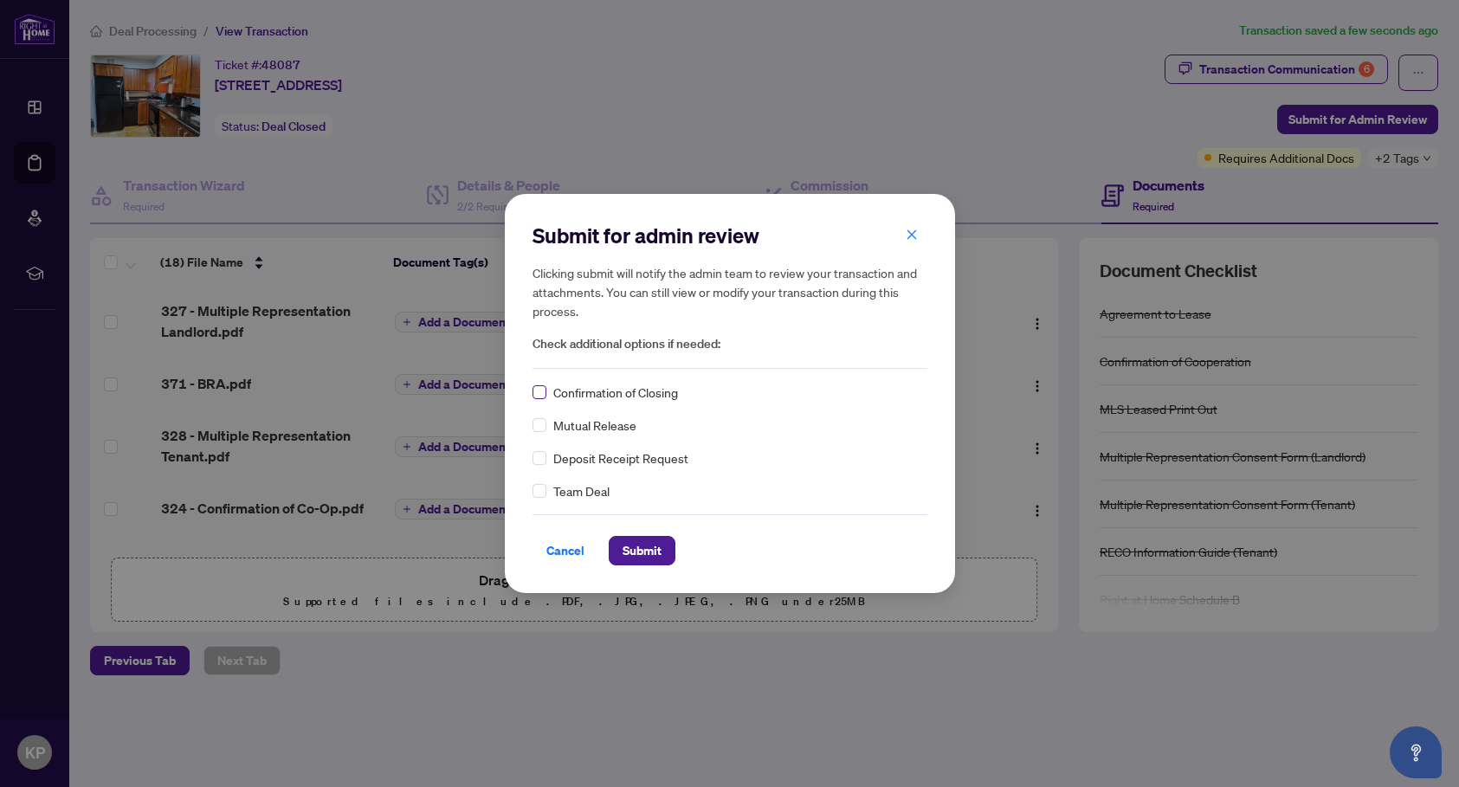
click at [544, 397] on span at bounding box center [540, 392] width 14 height 14
click at [650, 552] on span "Submit" at bounding box center [642, 551] width 39 height 28
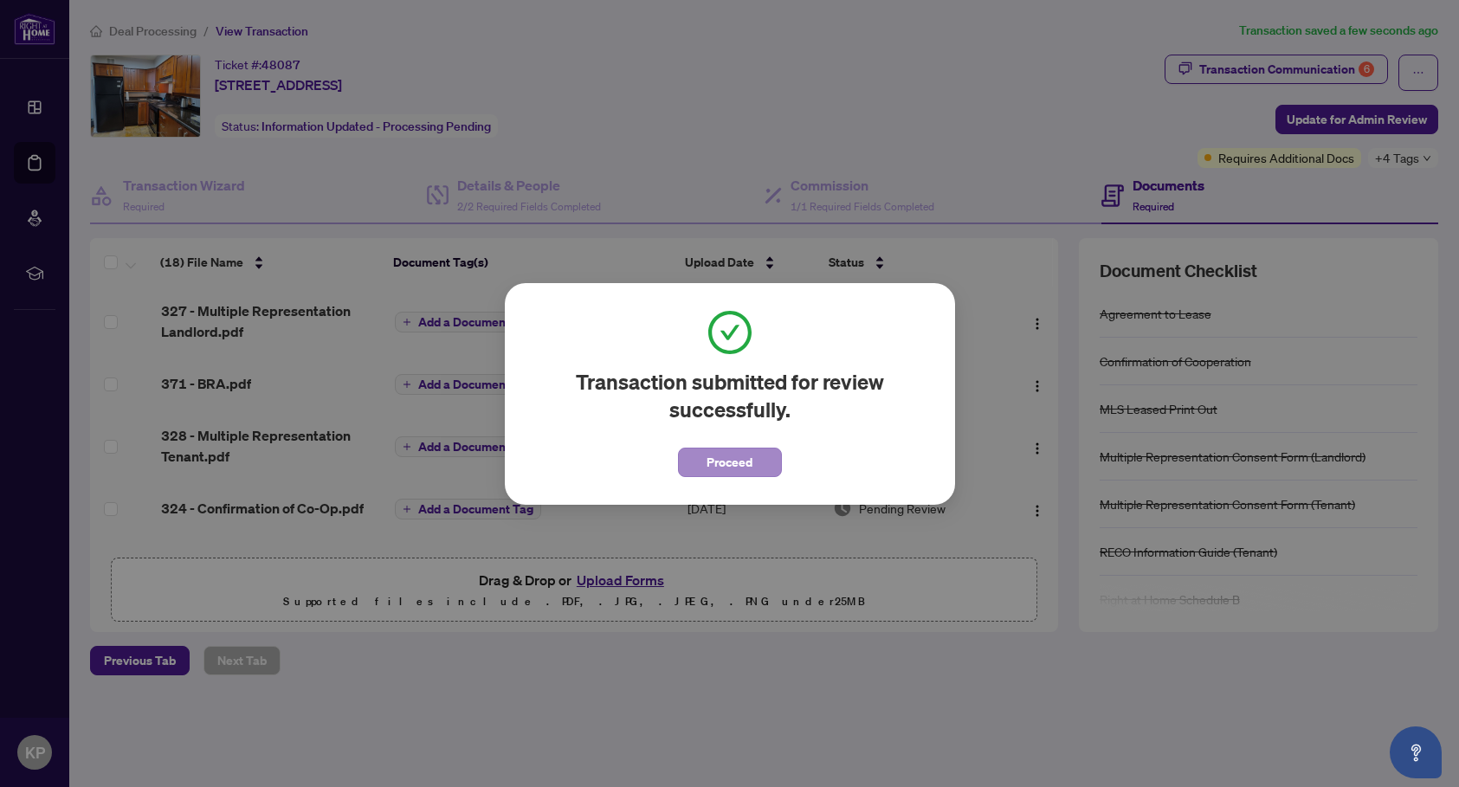
click at [734, 463] on span "Proceed" at bounding box center [730, 463] width 46 height 28
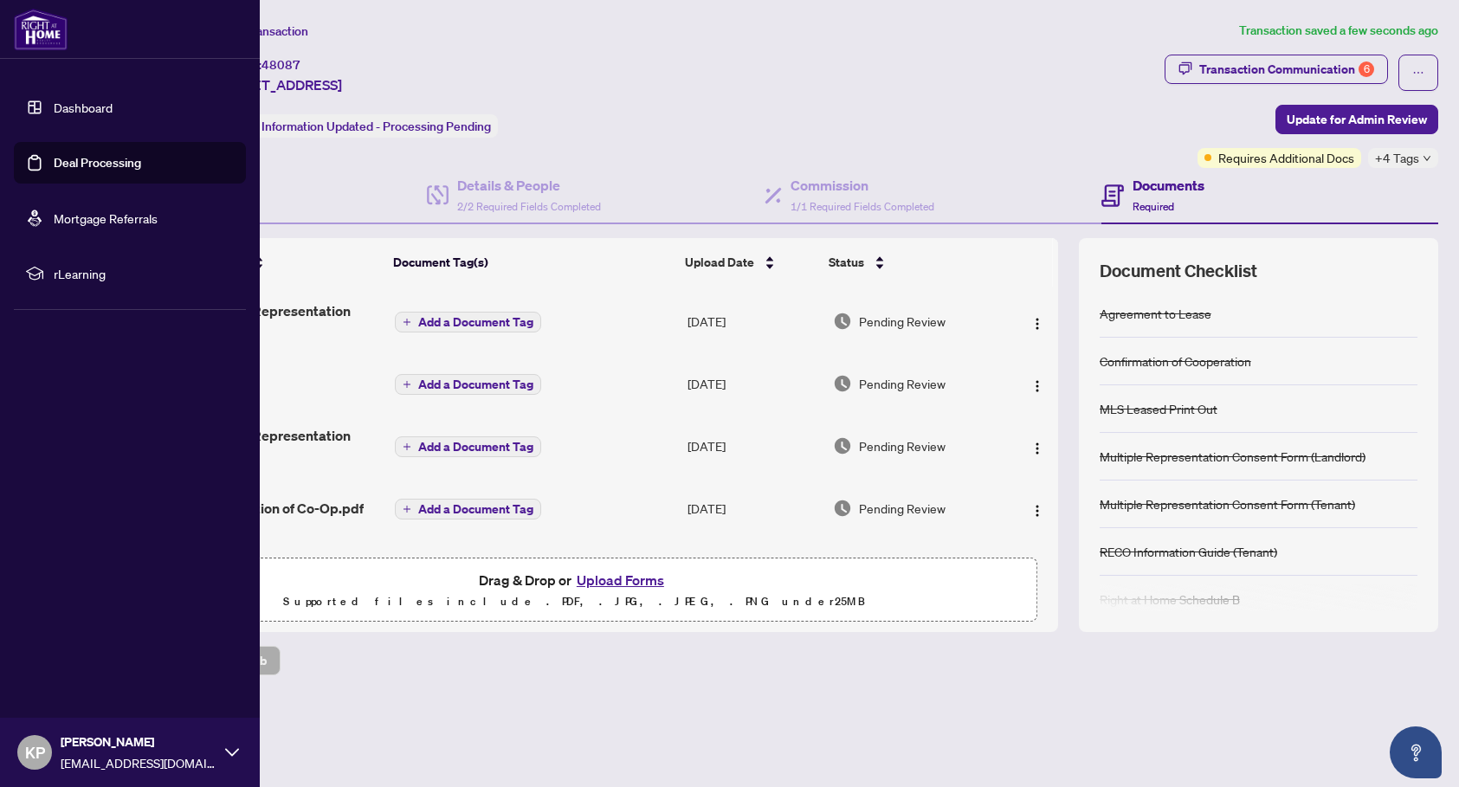
click at [54, 115] on link "Dashboard" at bounding box center [83, 108] width 59 height 16
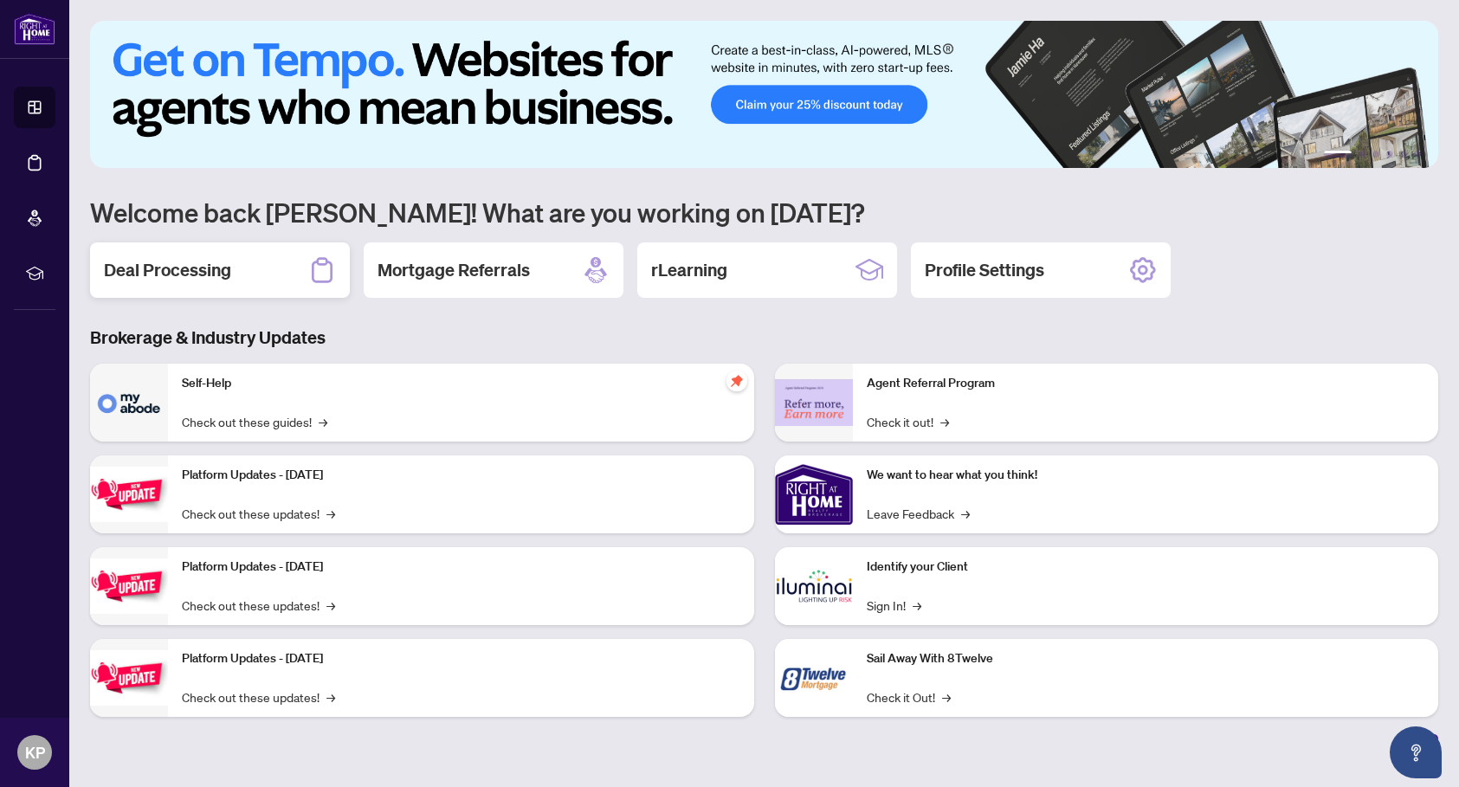
click at [250, 282] on div "Deal Processing" at bounding box center [220, 270] width 260 height 55
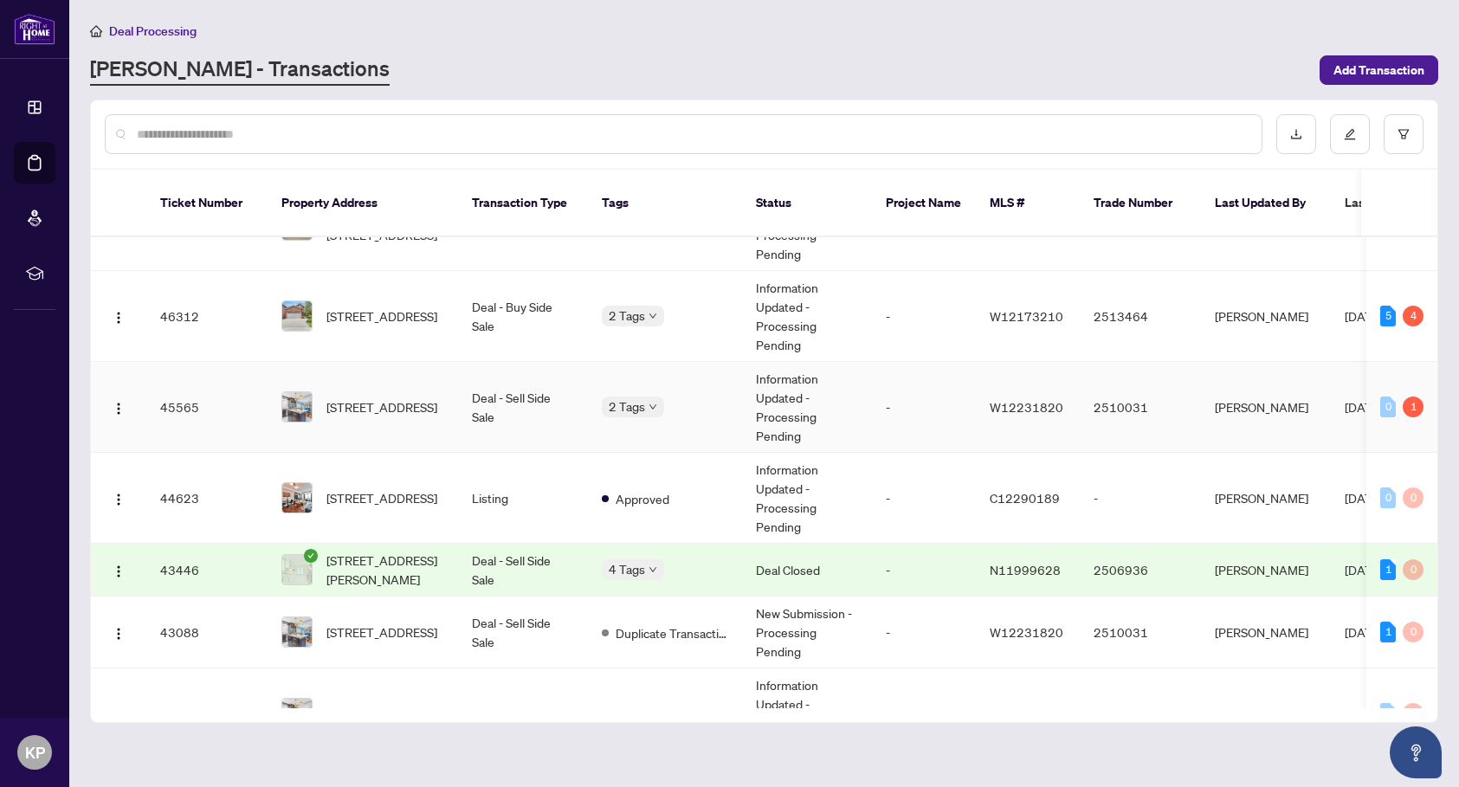
scroll to position [767, 0]
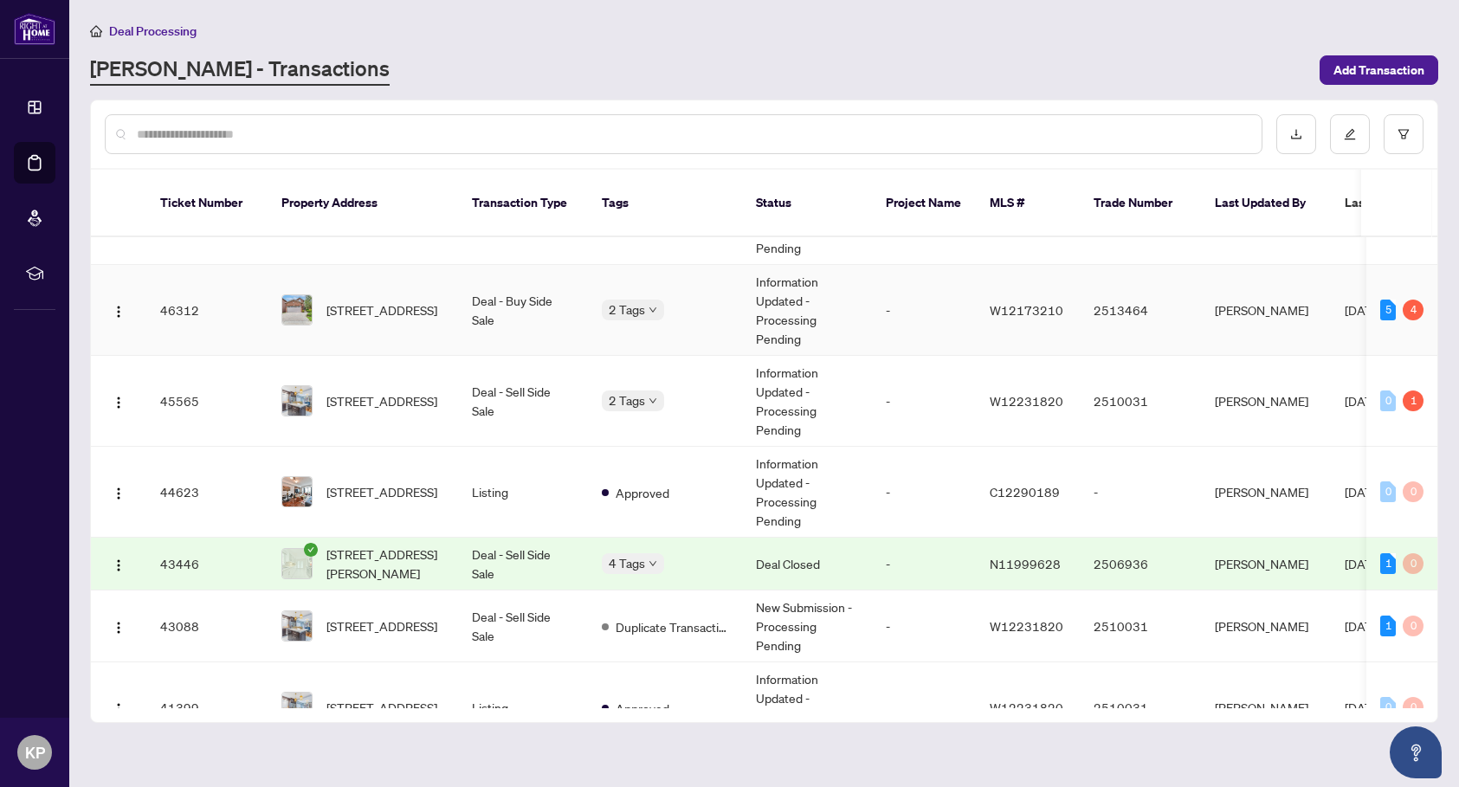
click at [473, 290] on td "Deal - Buy Side Sale" at bounding box center [523, 310] width 130 height 91
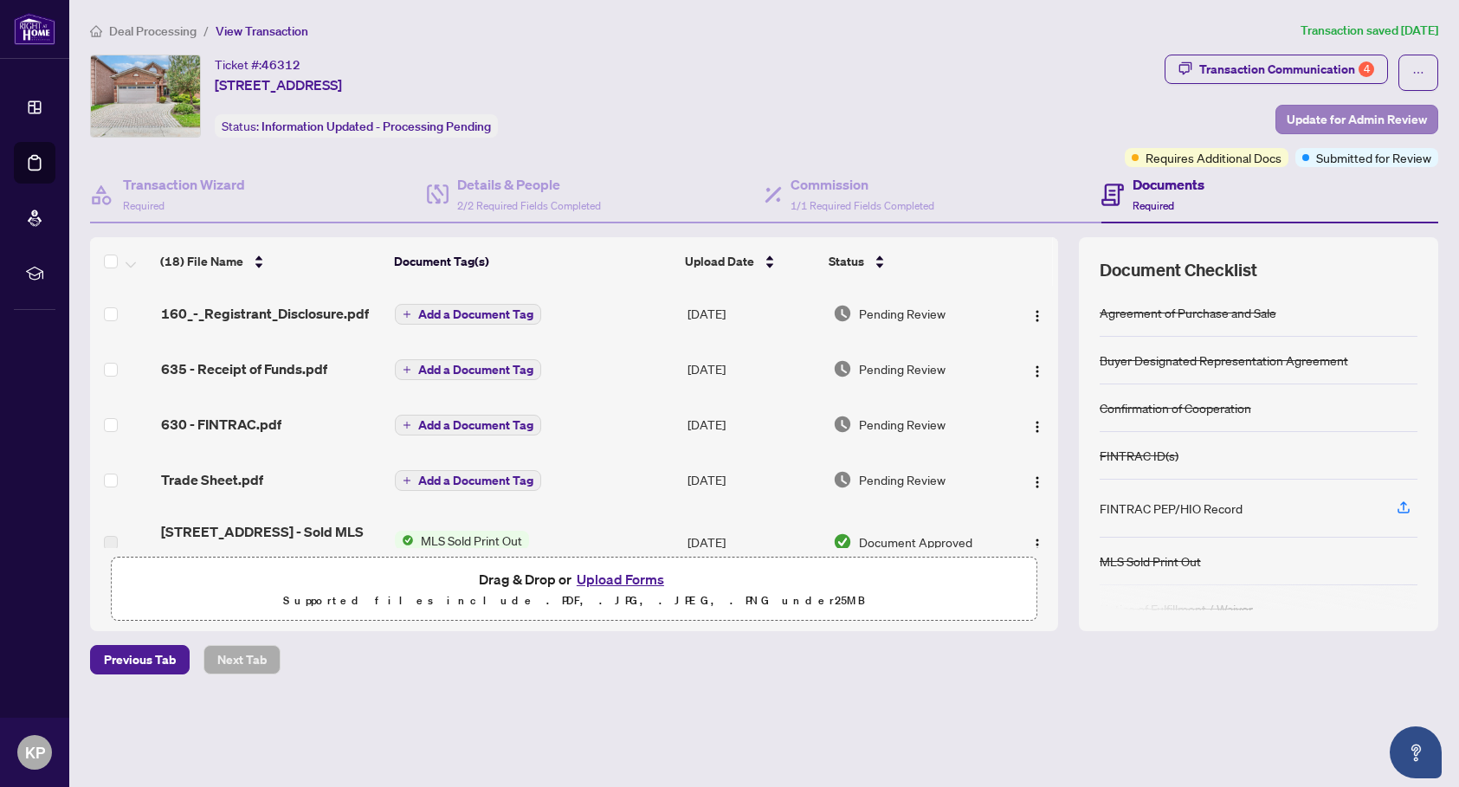
click at [1317, 114] on span "Update for Admin Review" at bounding box center [1357, 120] width 140 height 28
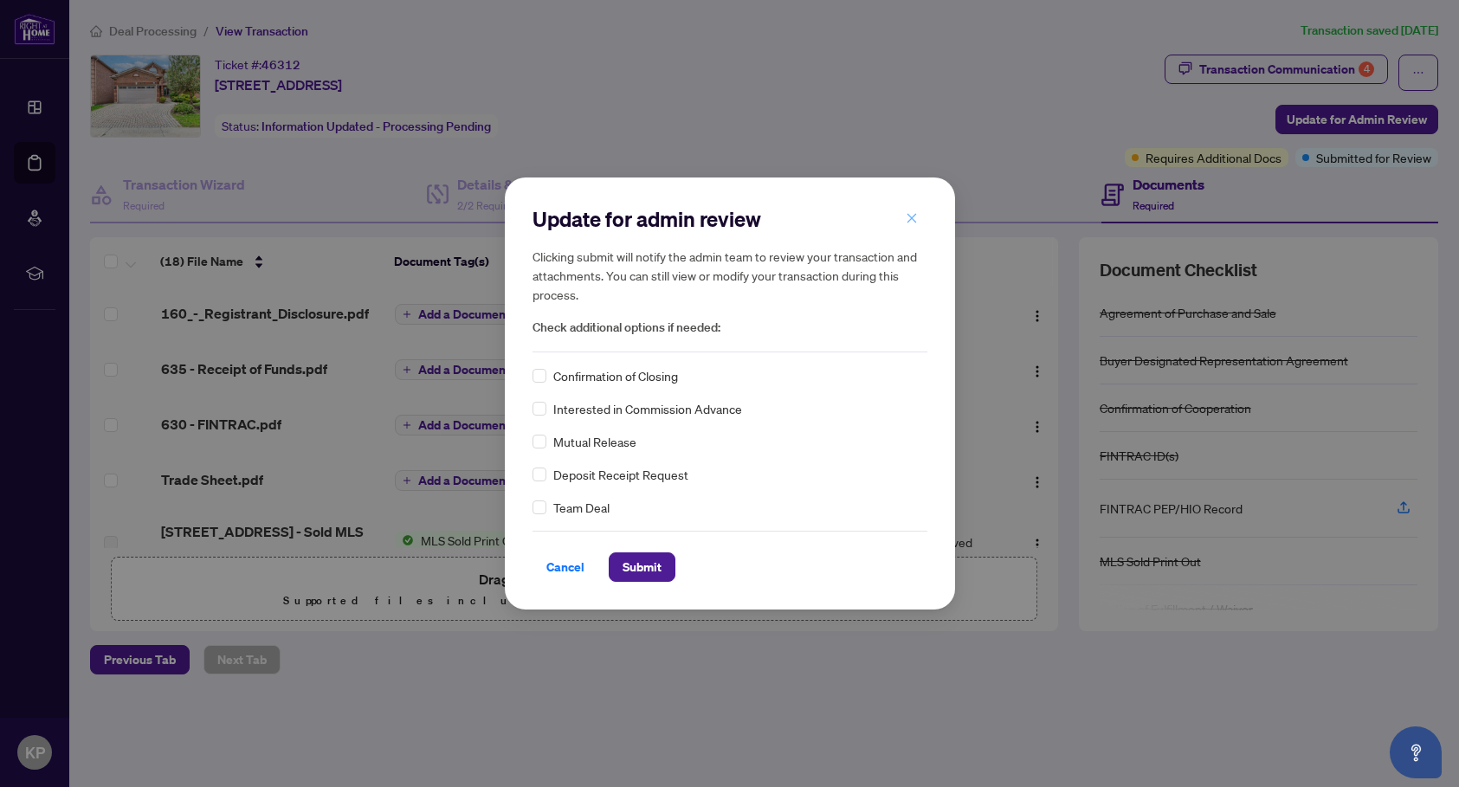
click at [912, 214] on icon "close" at bounding box center [912, 218] width 12 height 12
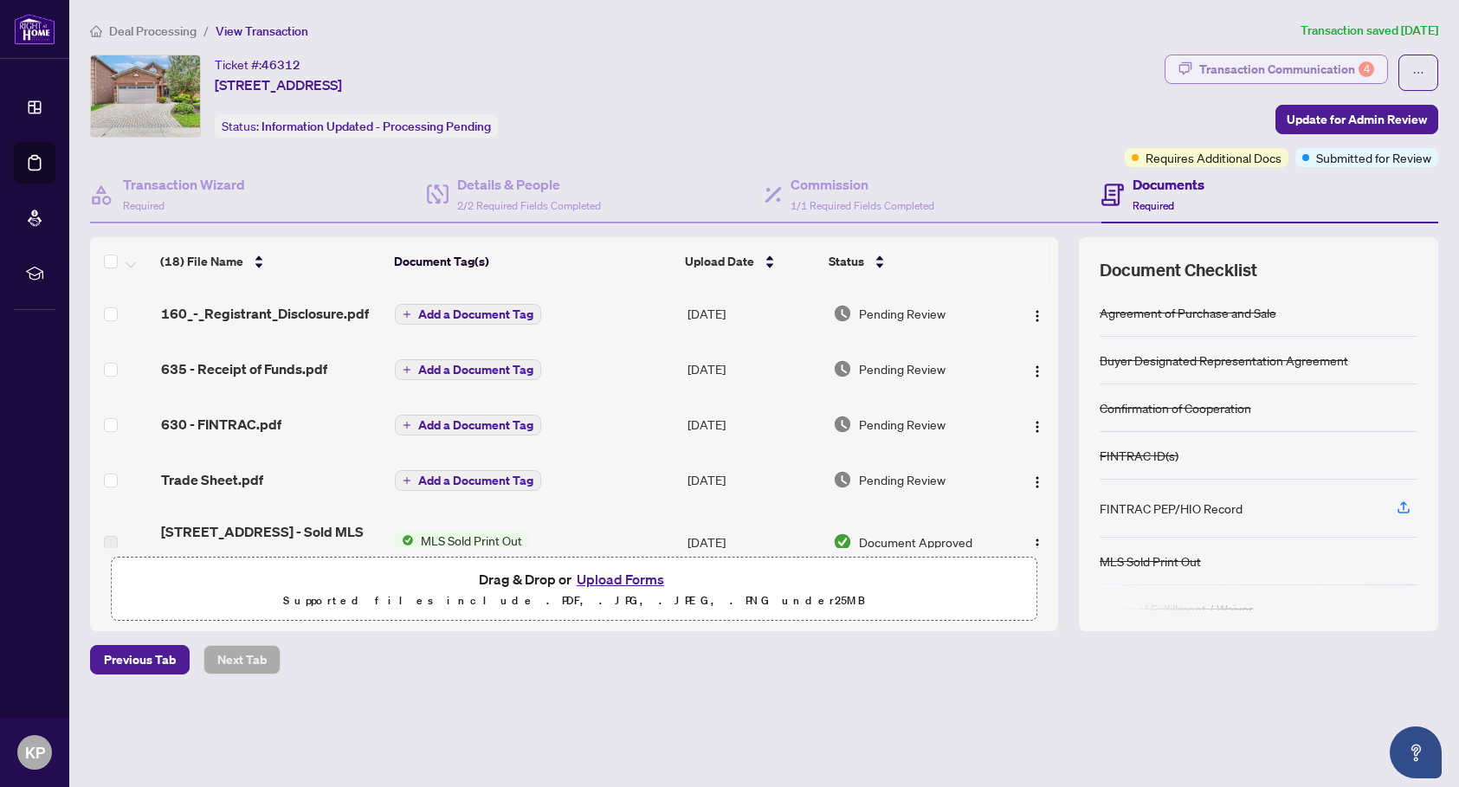
click at [1252, 65] on div "Transaction Communication 4" at bounding box center [1287, 69] width 175 height 28
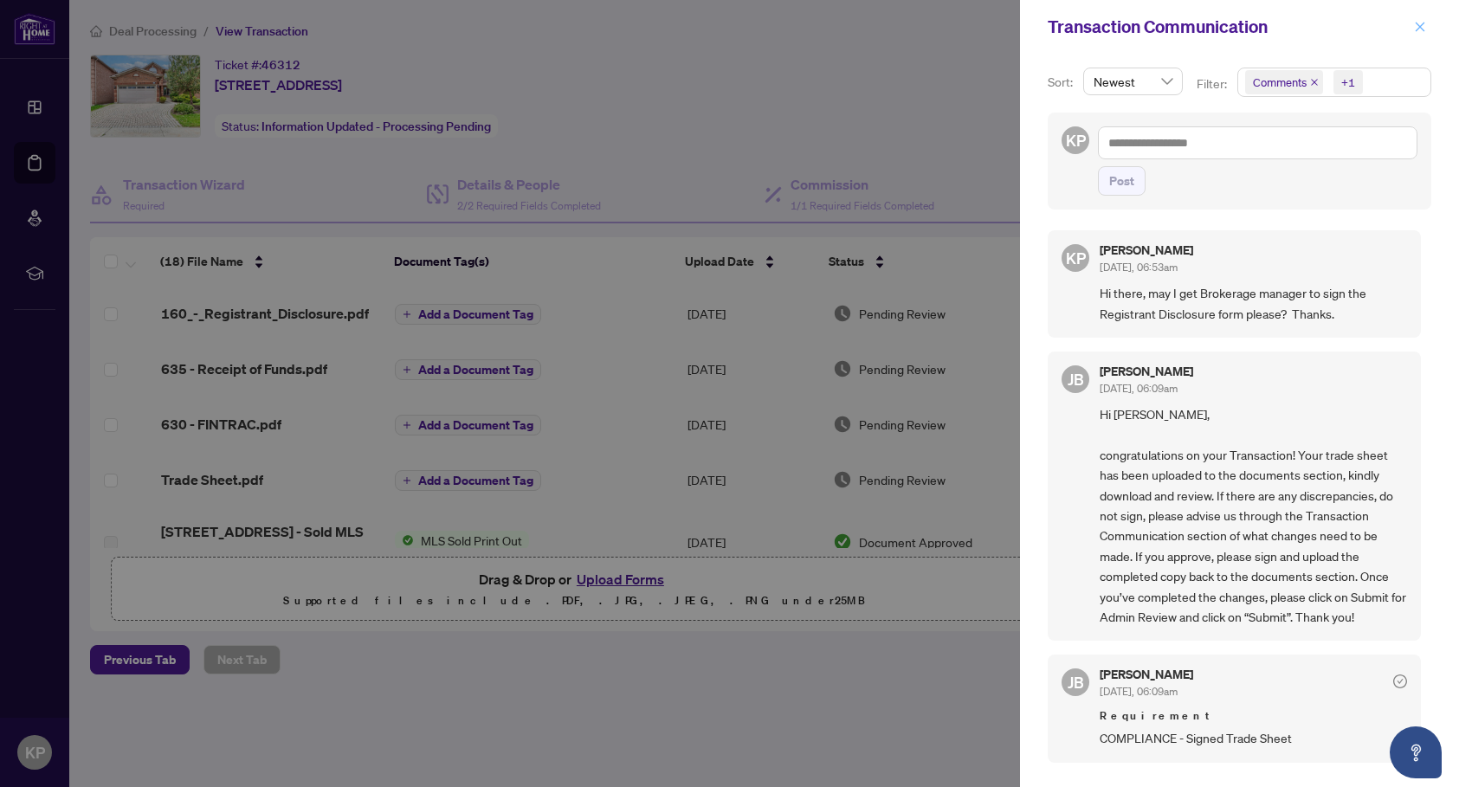
click at [1415, 26] on icon "close" at bounding box center [1420, 27] width 12 height 12
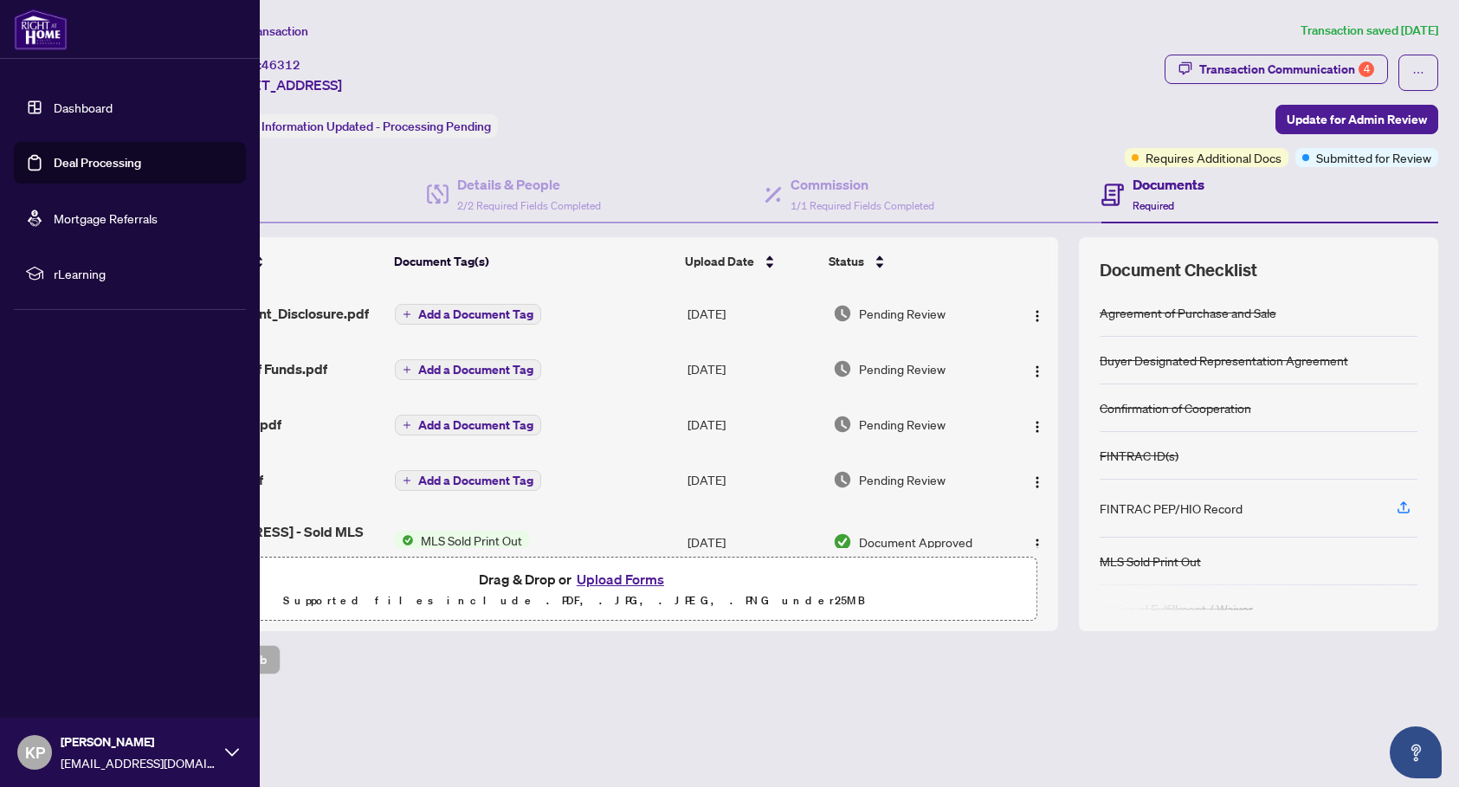
click at [78, 105] on link "Dashboard" at bounding box center [83, 108] width 59 height 16
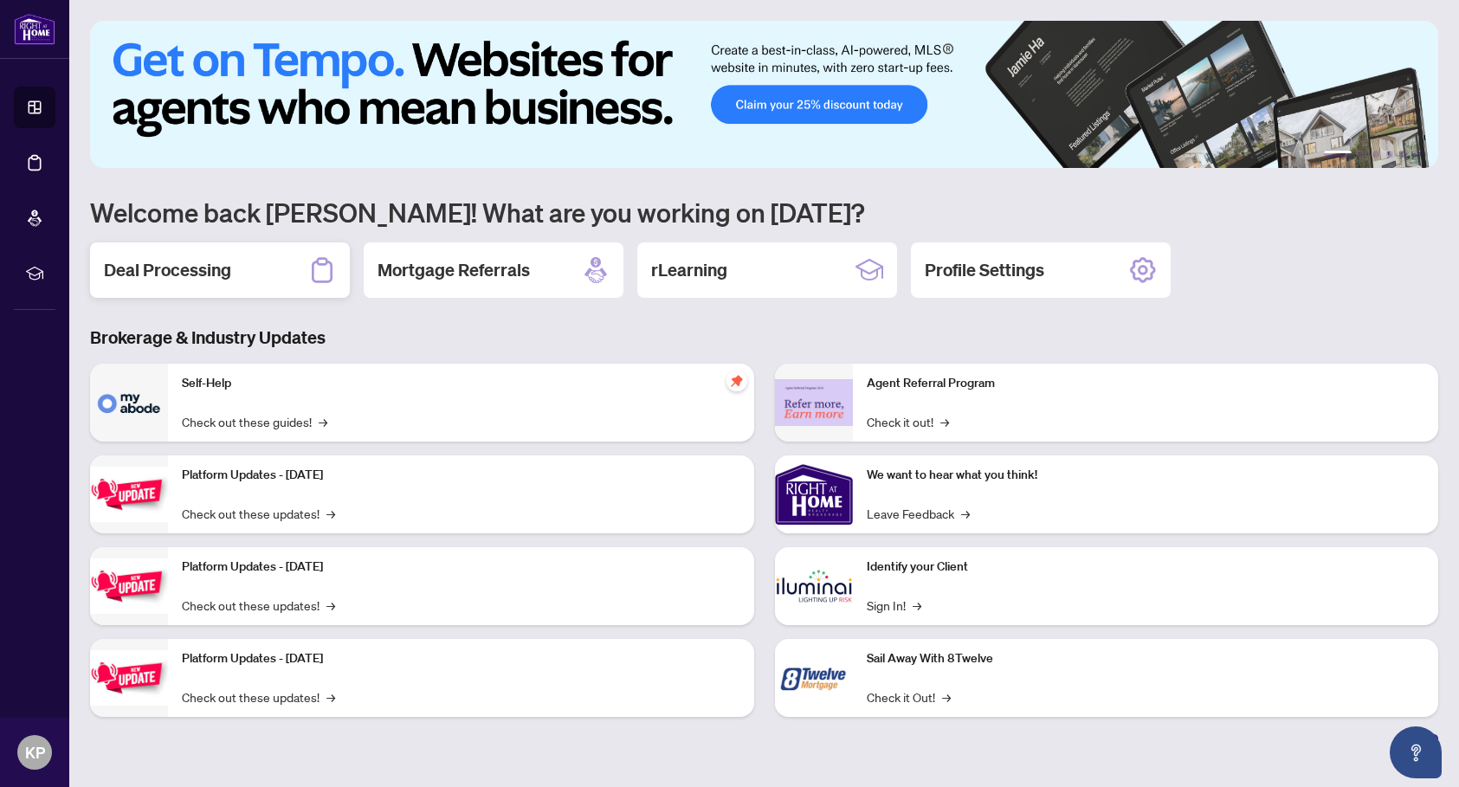
click at [154, 279] on h2 "Deal Processing" at bounding box center [167, 270] width 127 height 24
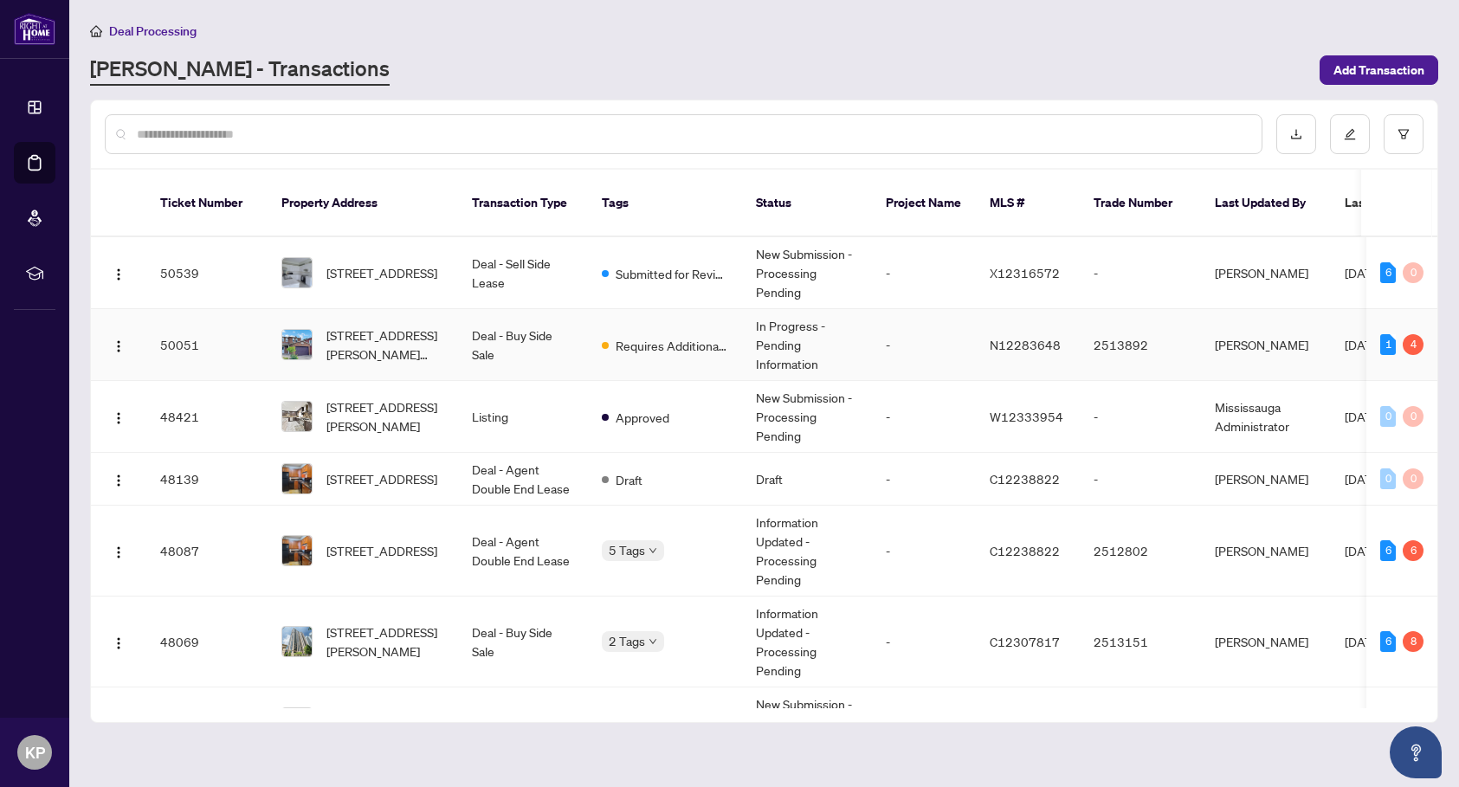
click at [551, 320] on td "Deal - Buy Side Sale" at bounding box center [523, 345] width 130 height 72
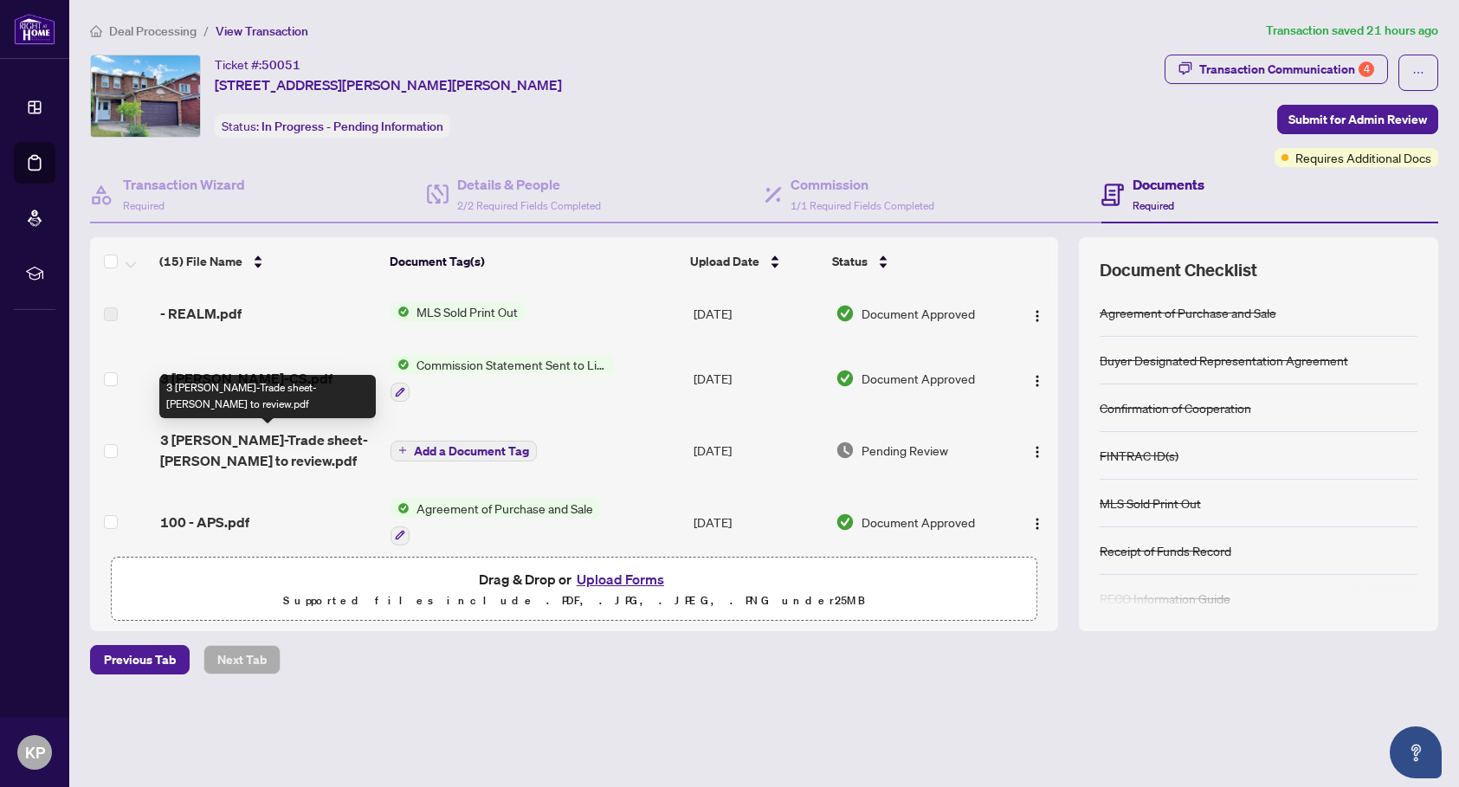
click at [304, 444] on span "3 [PERSON_NAME]-Trade sheet-[PERSON_NAME] to review.pdf" at bounding box center [268, 451] width 217 height 42
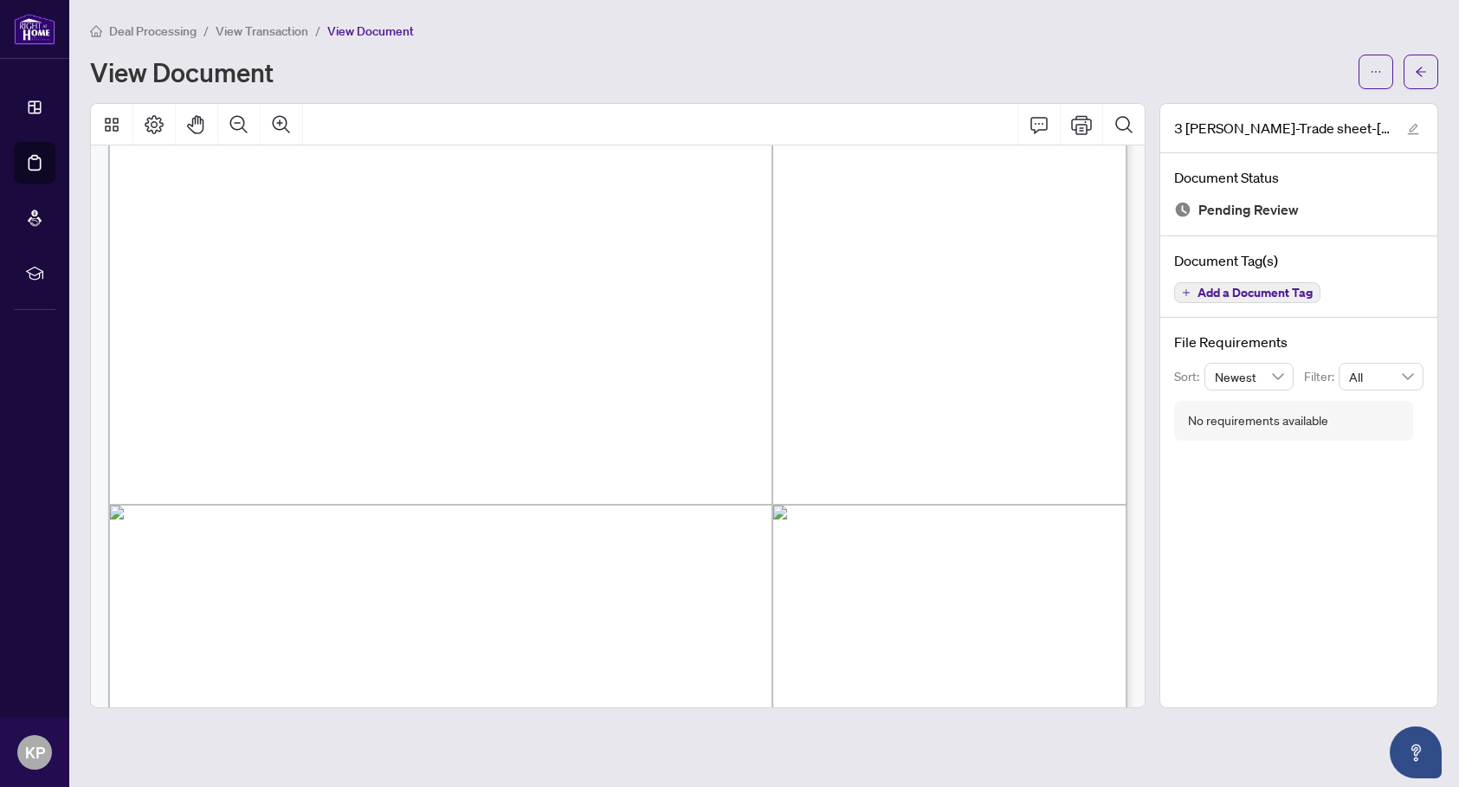
scroll to position [327, 0]
click at [1375, 74] on icon "ellipsis" at bounding box center [1376, 72] width 12 height 12
click at [1278, 116] on span "Download" at bounding box center [1314, 109] width 132 height 19
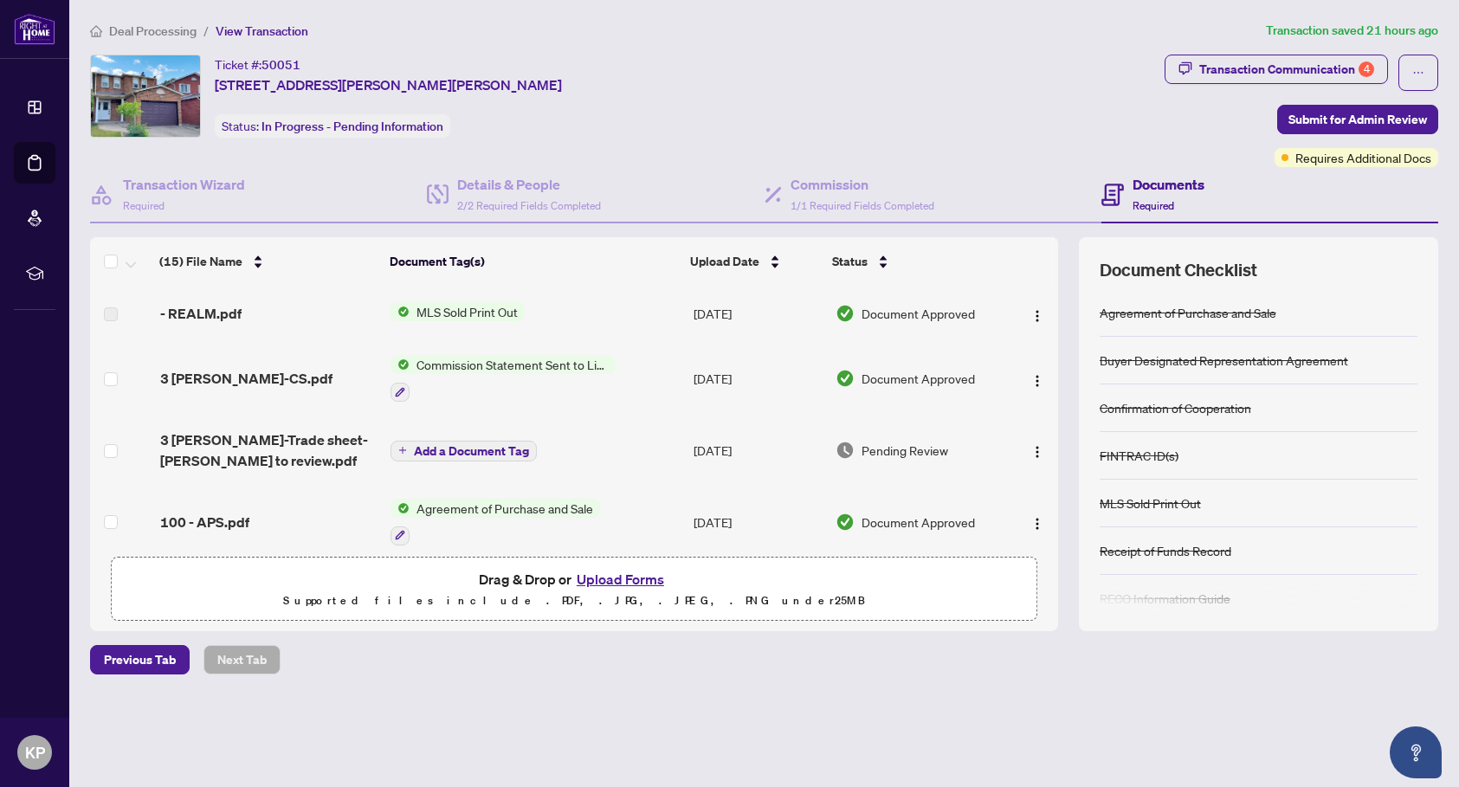
click at [634, 579] on button "Upload Forms" at bounding box center [621, 579] width 98 height 23
click at [631, 581] on button "Upload Forms" at bounding box center [621, 579] width 98 height 23
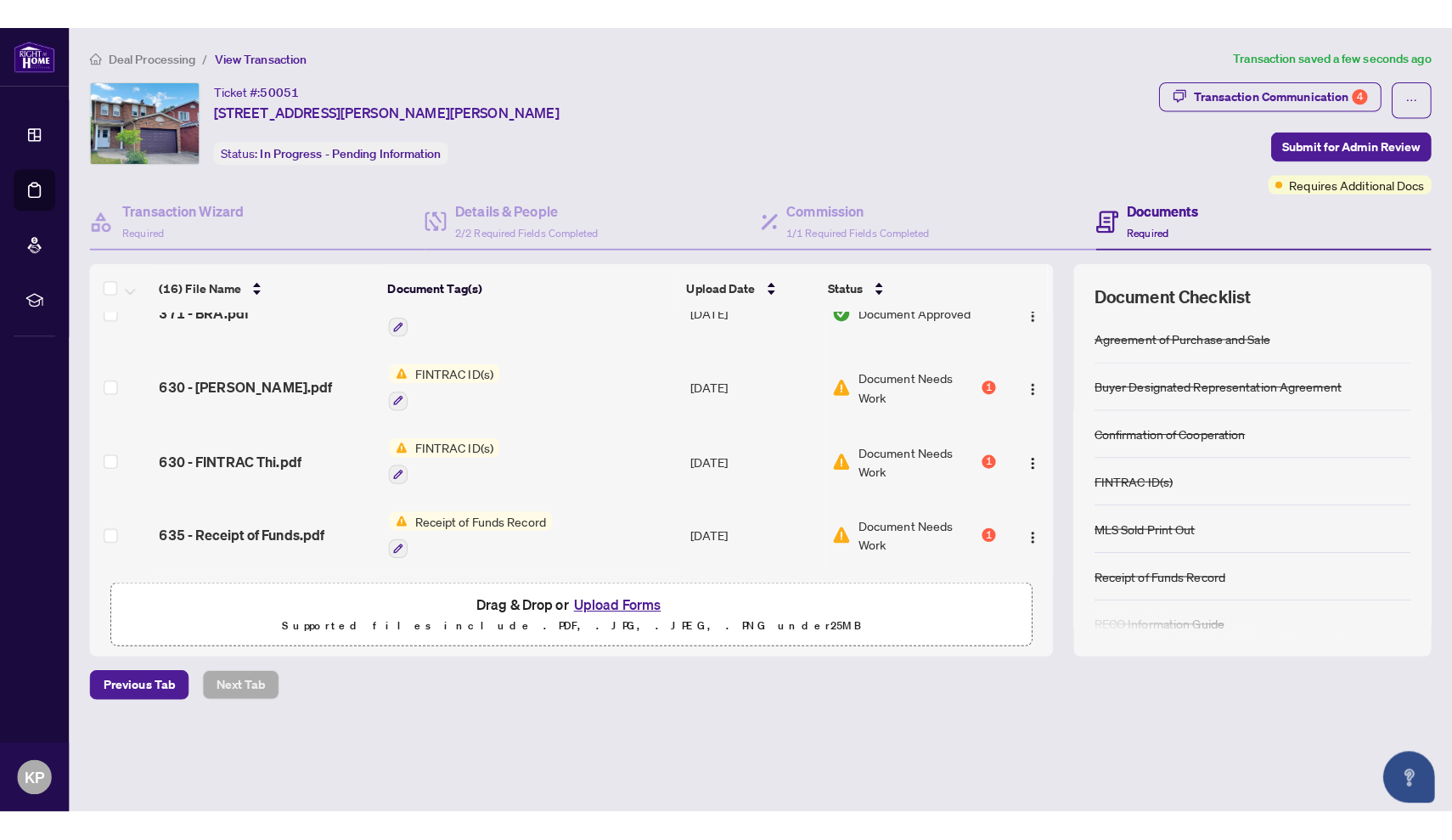
scroll to position [574, 0]
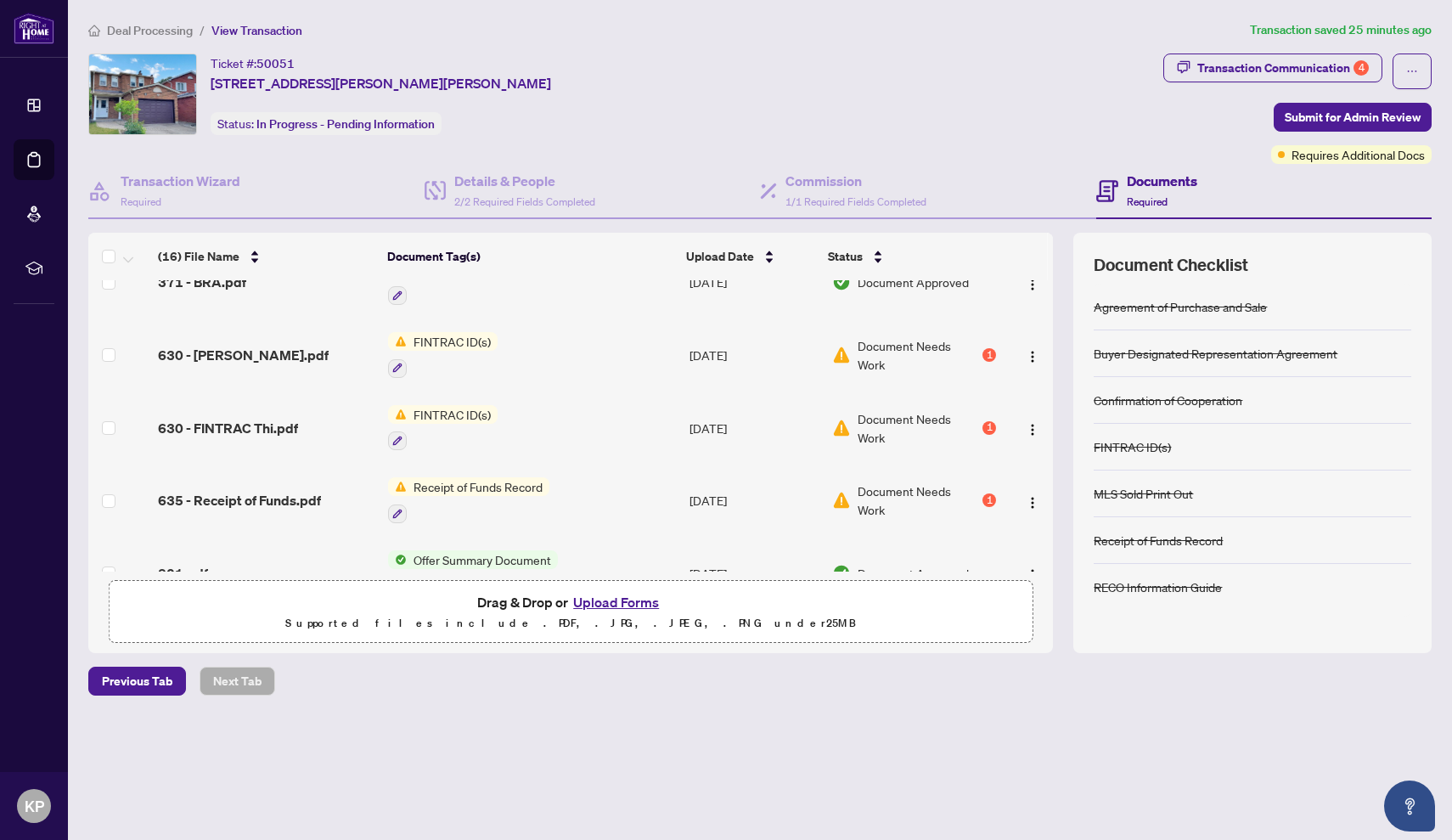
click at [473, 346] on span "FINTRAC ID(s)" at bounding box center [452, 341] width 91 height 19
click at [321, 348] on span "630 - [PERSON_NAME].pdf" at bounding box center [243, 355] width 171 height 21
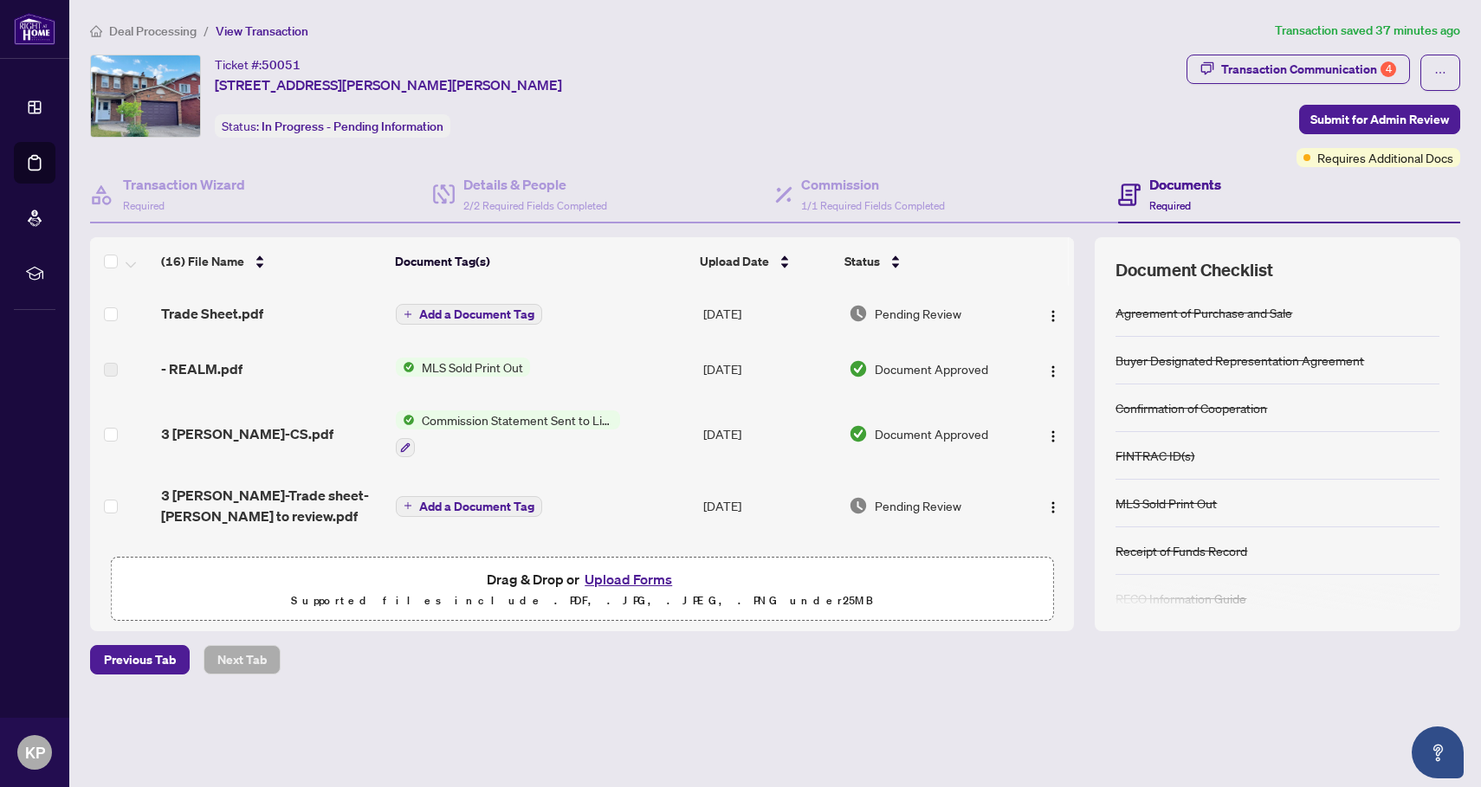
click at [653, 582] on button "Upload Forms" at bounding box center [628, 579] width 98 height 23
click at [632, 574] on button "Upload Forms" at bounding box center [628, 579] width 98 height 23
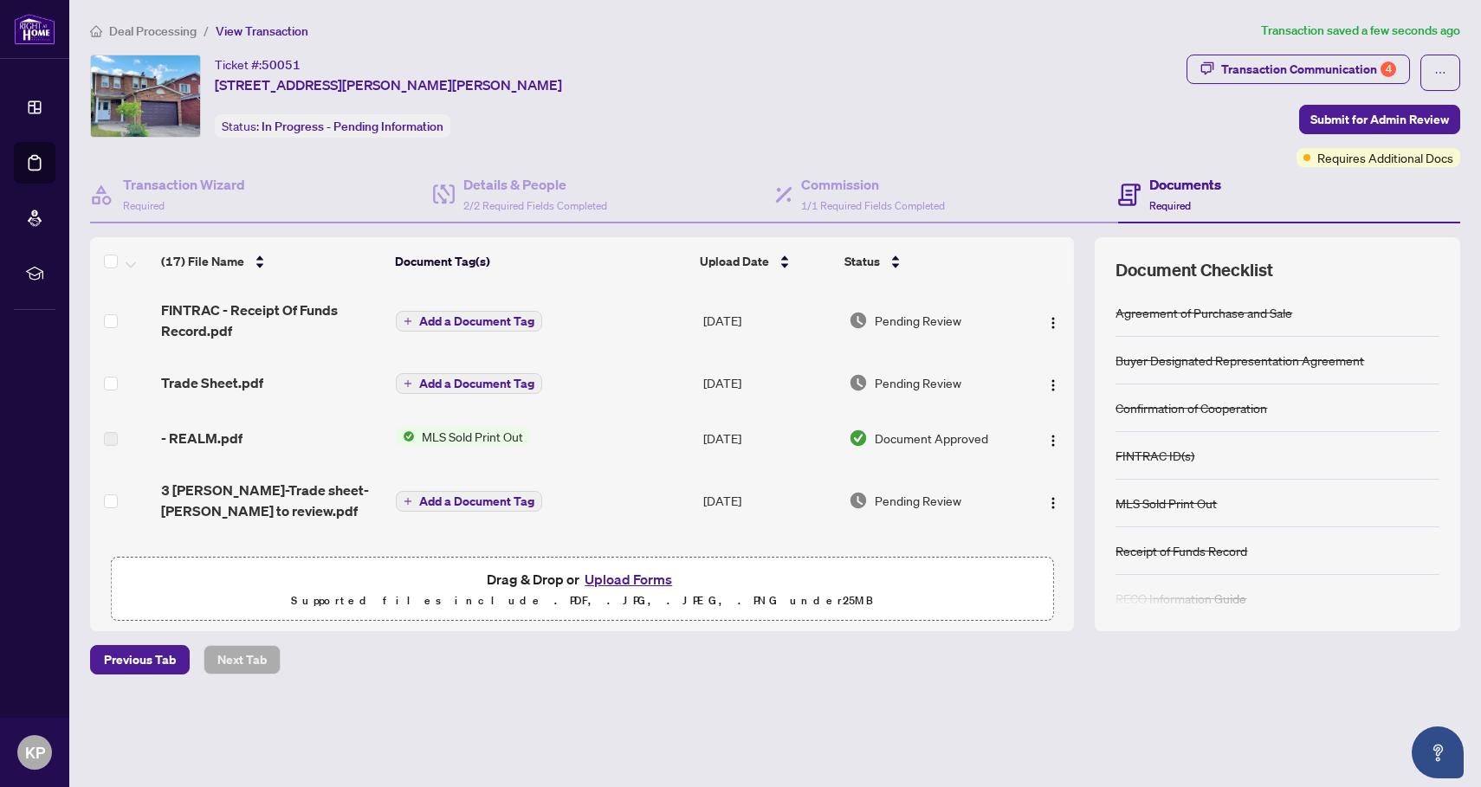
click at [637, 564] on span "Drag & Drop or Upload Forms Supported files include .PDF, .JPG, .JPEG, .PNG und…" at bounding box center [582, 590] width 941 height 64
click at [616, 582] on button "Upload Forms" at bounding box center [628, 579] width 98 height 23
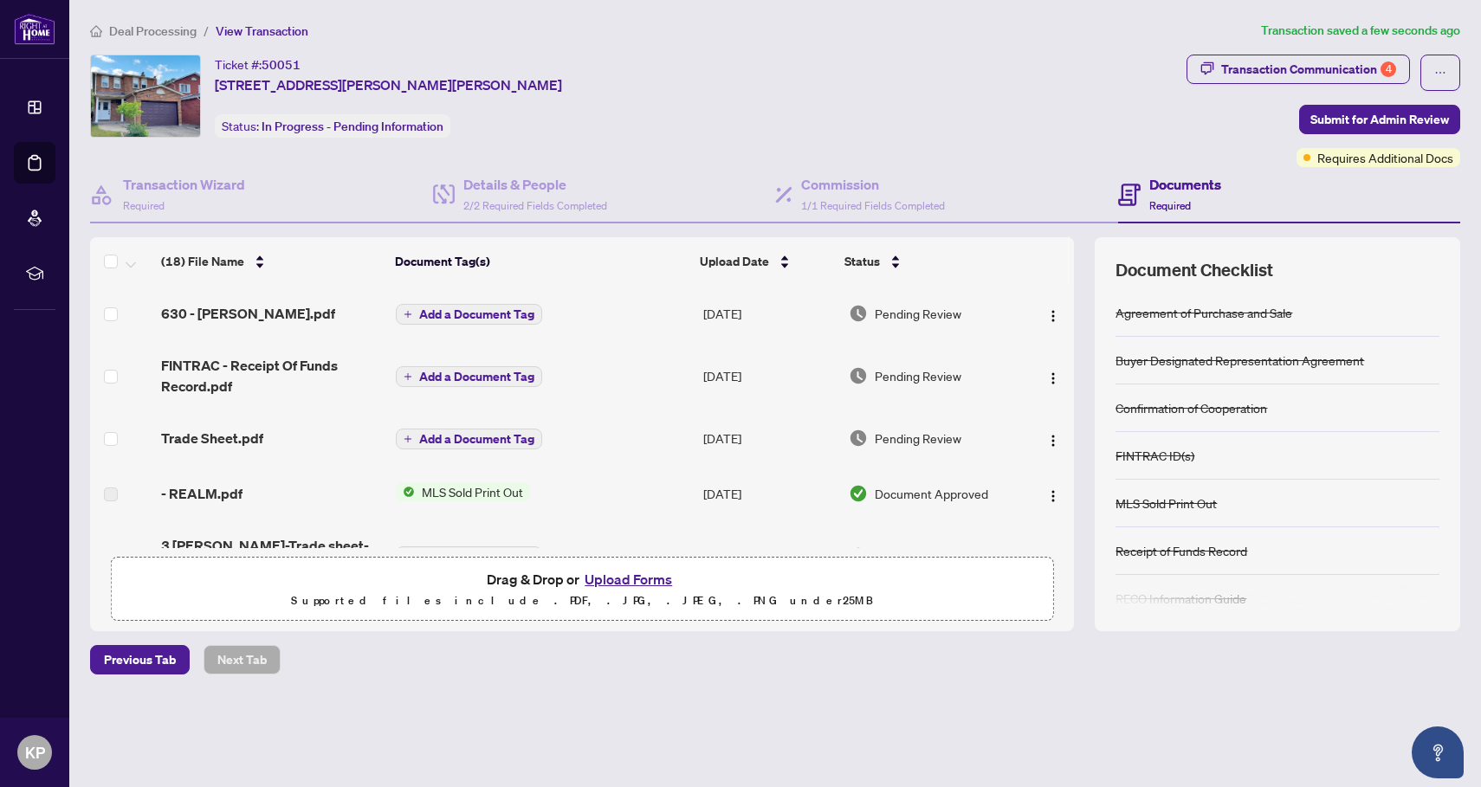
click at [290, 316] on span "630 - [PERSON_NAME].pdf" at bounding box center [248, 313] width 174 height 21
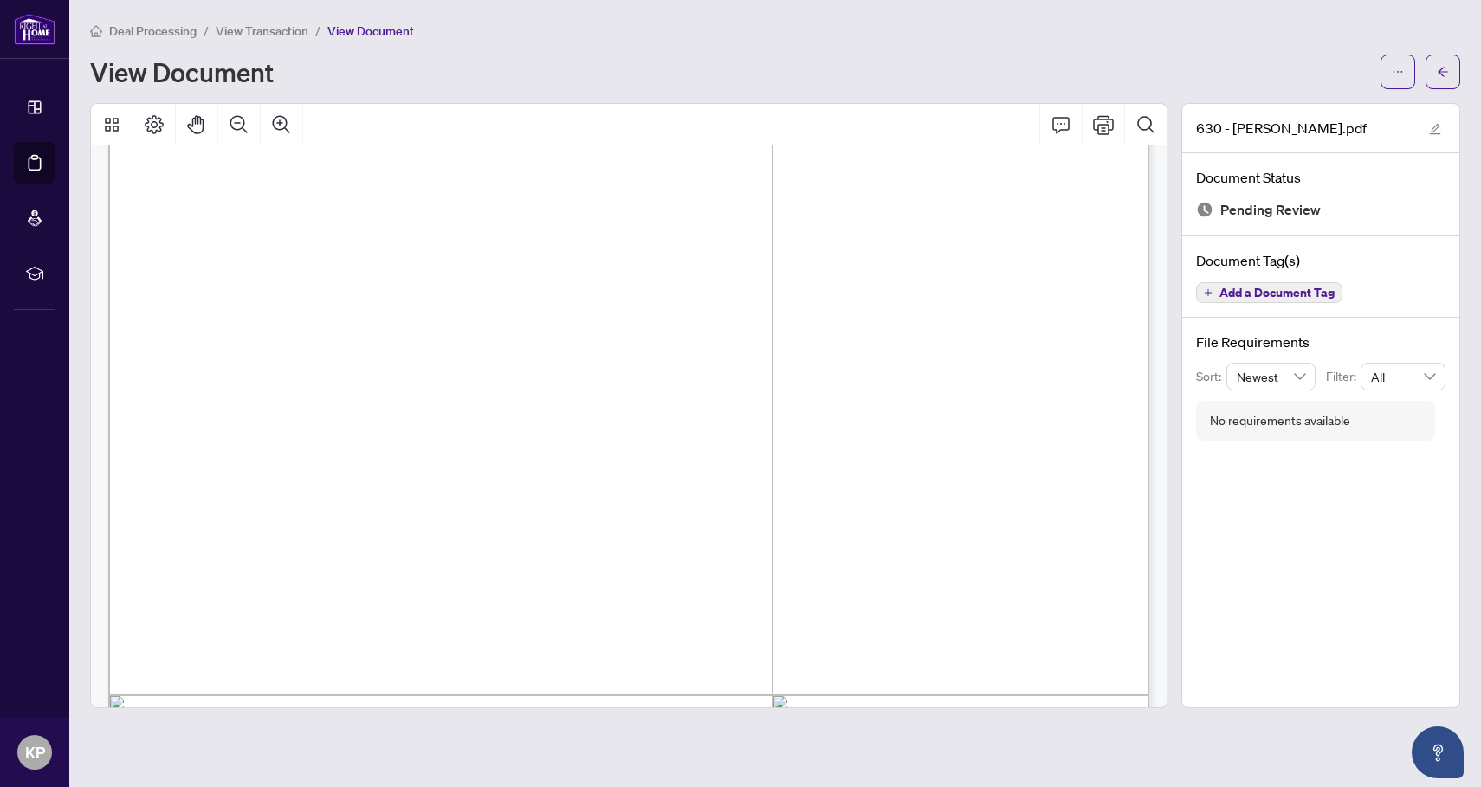
scroll to position [3588, 0]
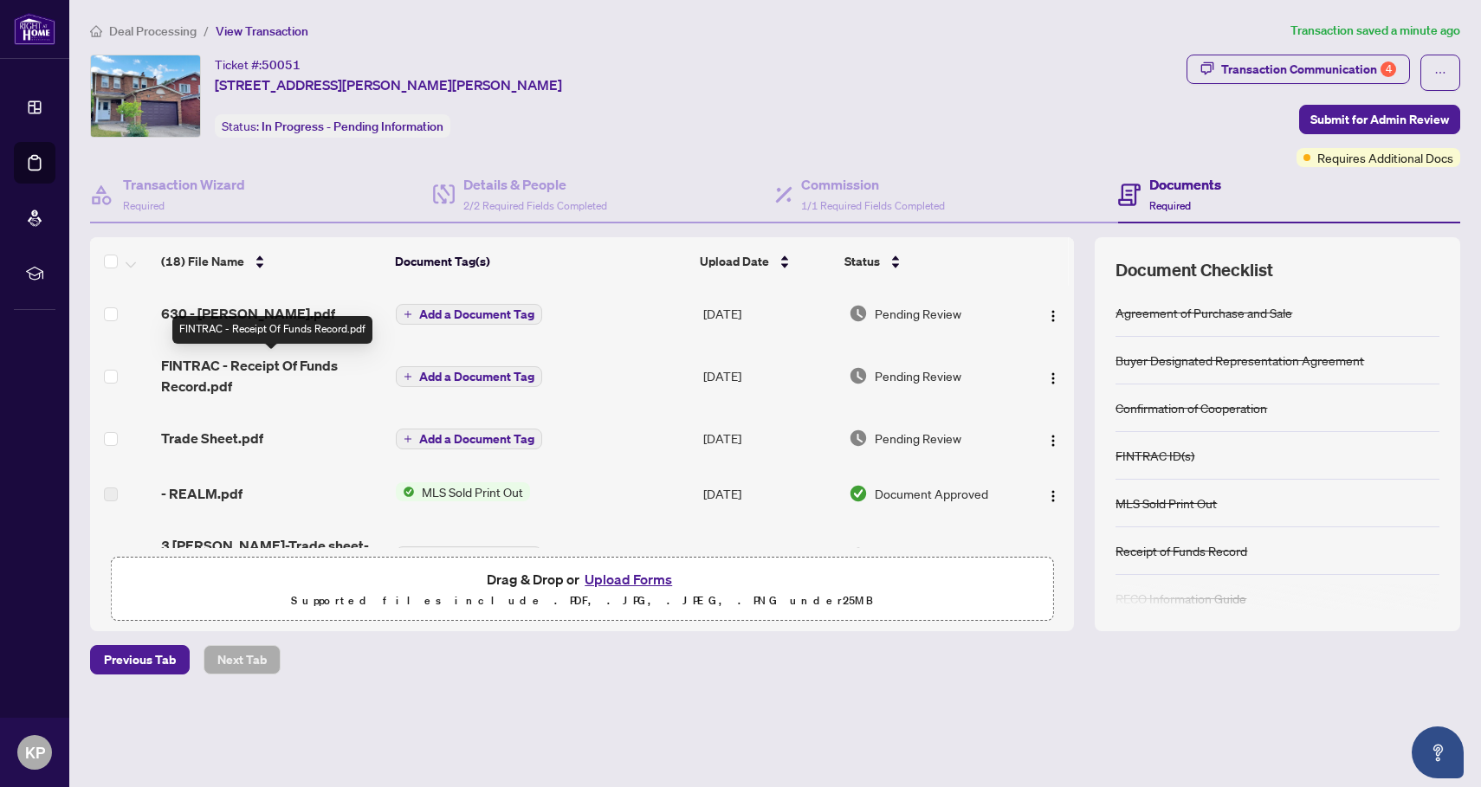
click at [312, 363] on span "FINTRAC - Receipt Of Funds Record.pdf" at bounding box center [271, 376] width 221 height 42
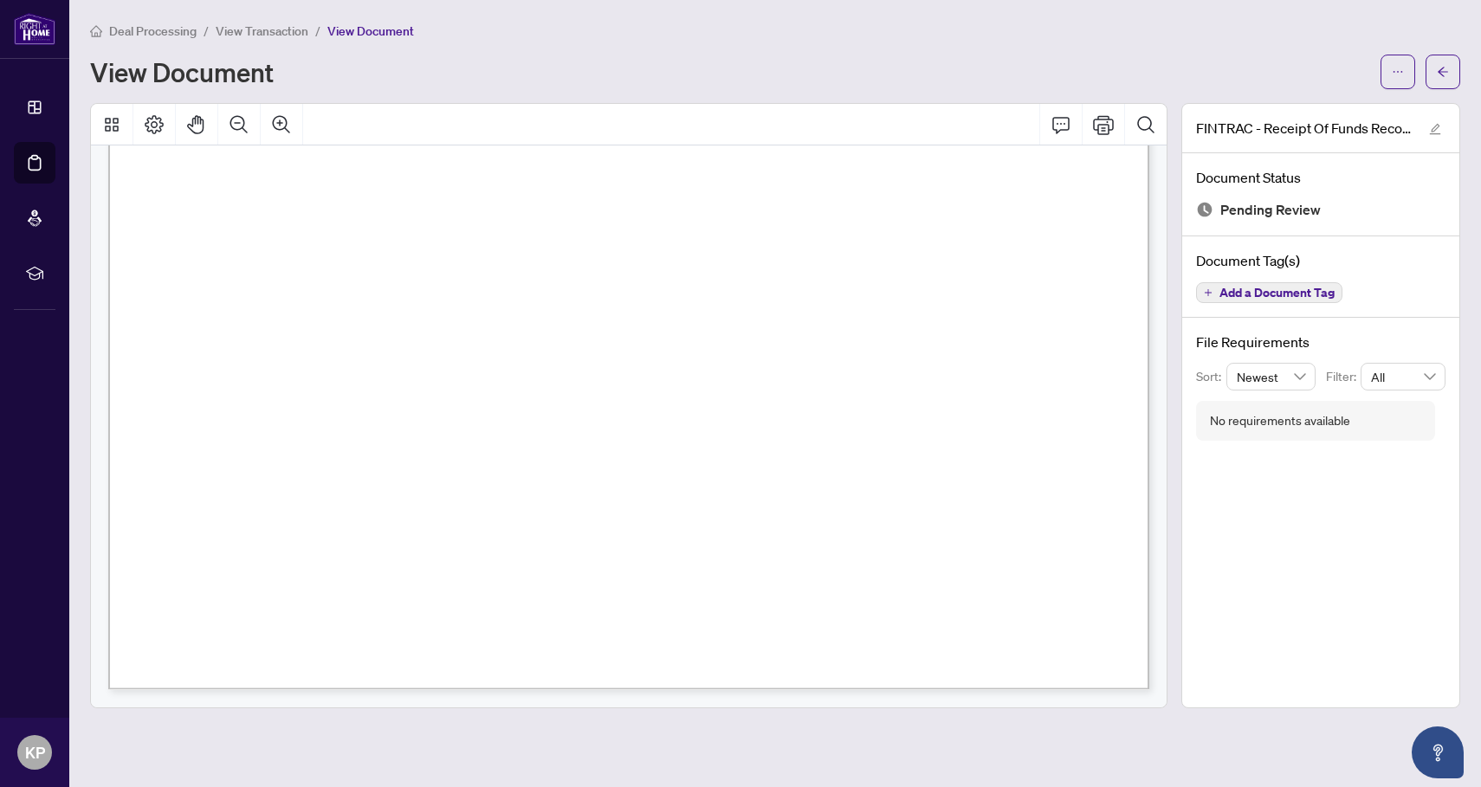
scroll to position [4964, 0]
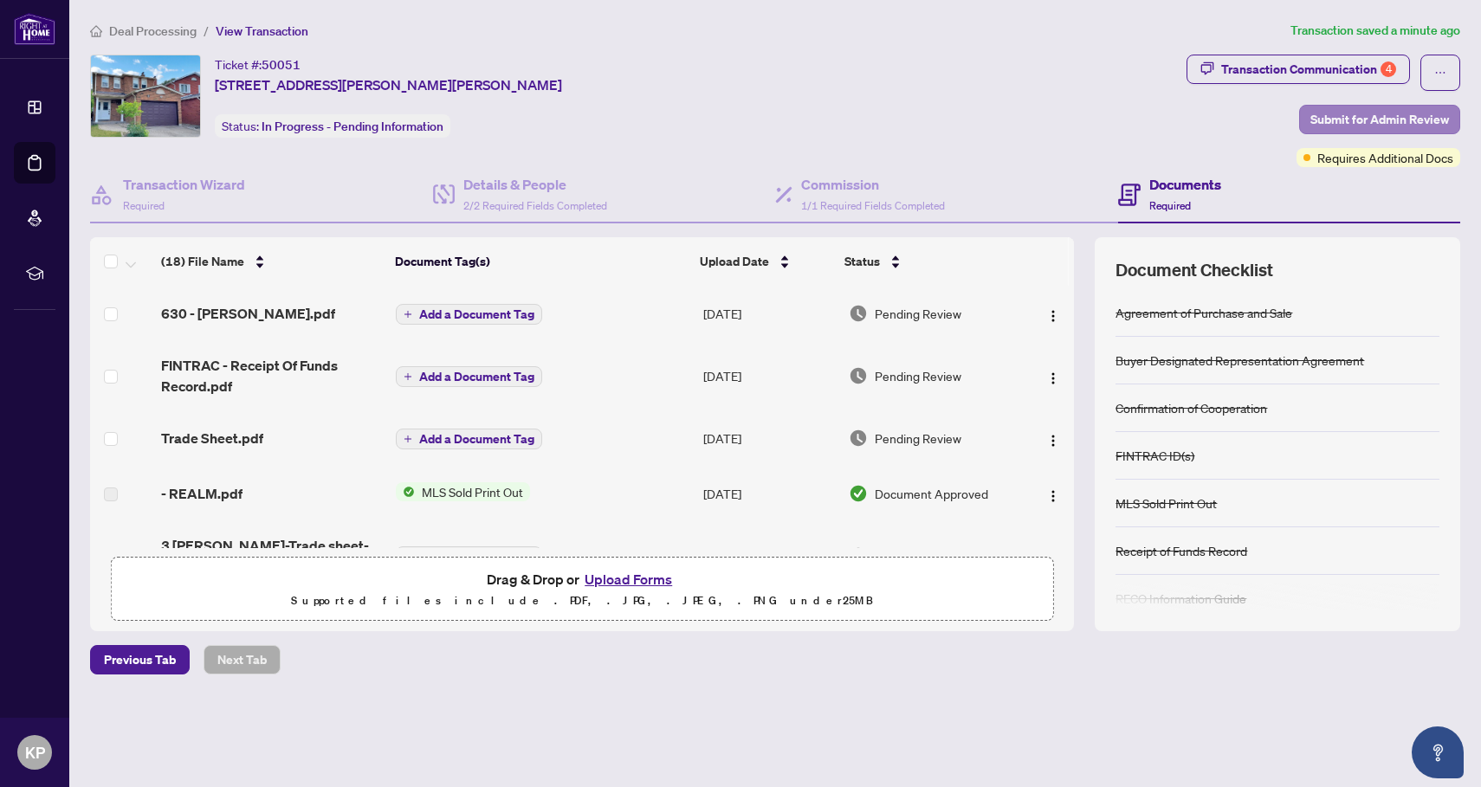
click at [1362, 112] on span "Submit for Admin Review" at bounding box center [1379, 120] width 139 height 28
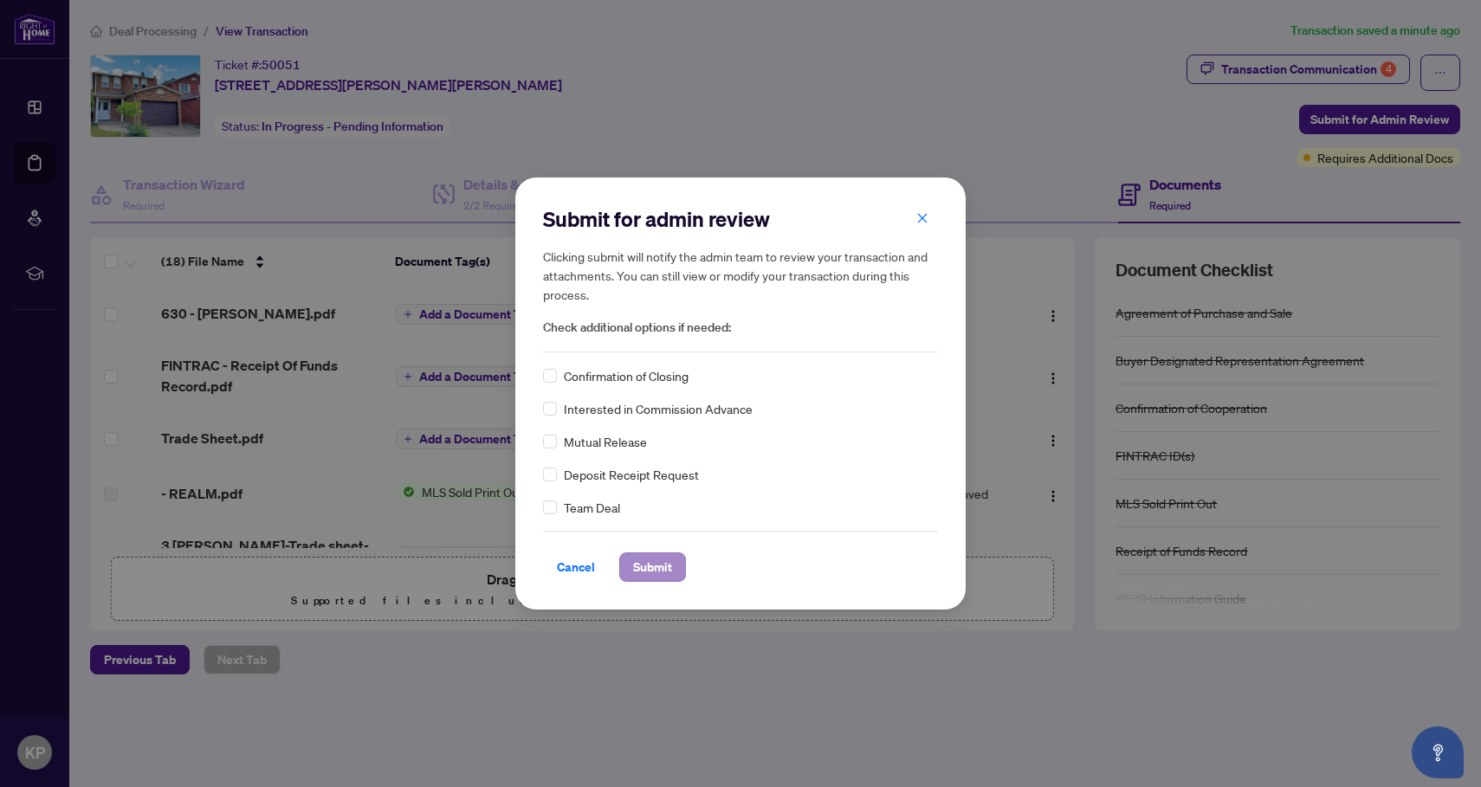
click at [650, 575] on span "Submit" at bounding box center [652, 567] width 39 height 28
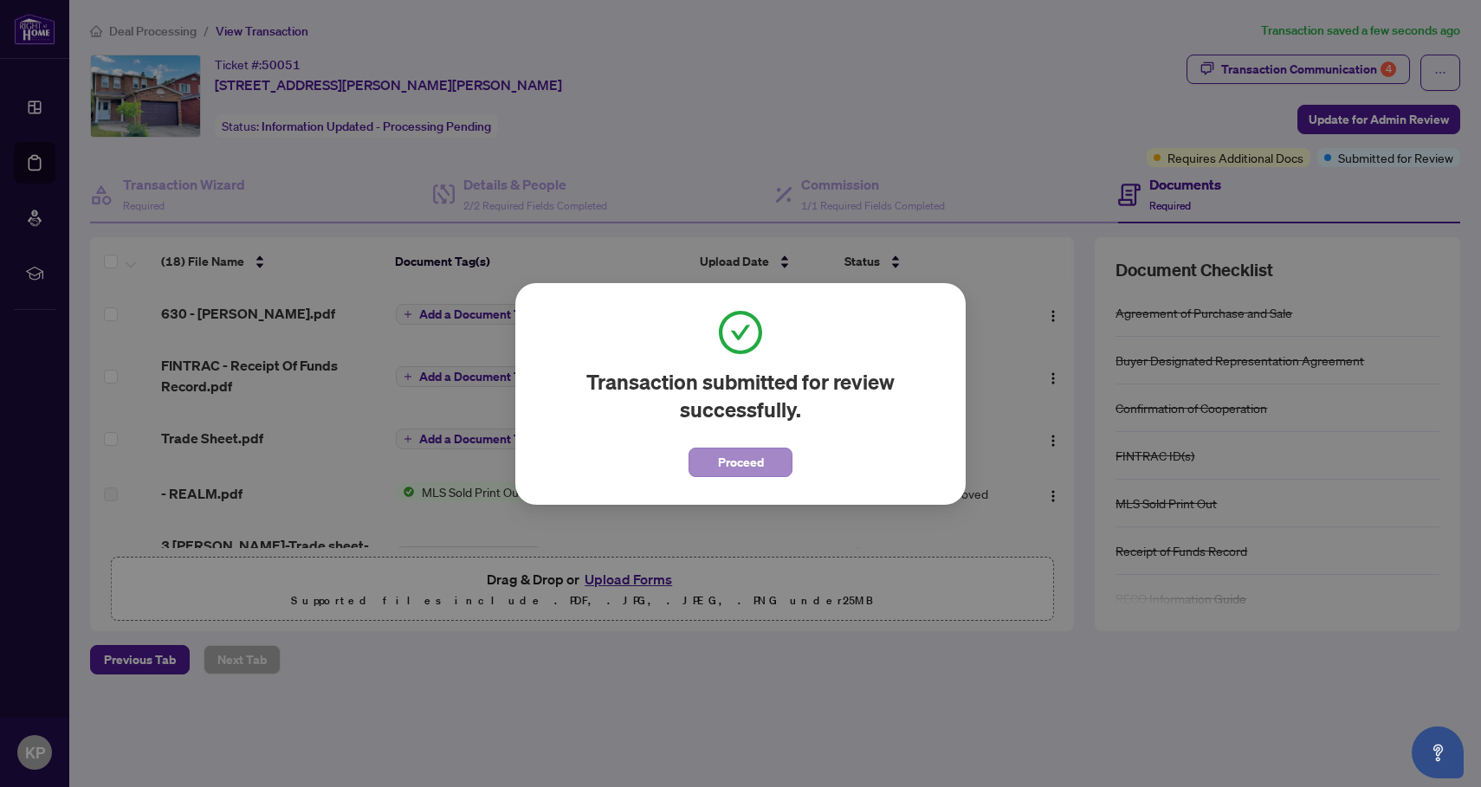
click at [732, 460] on span "Proceed" at bounding box center [741, 463] width 46 height 28
